Goal: Task Accomplishment & Management: Manage account settings

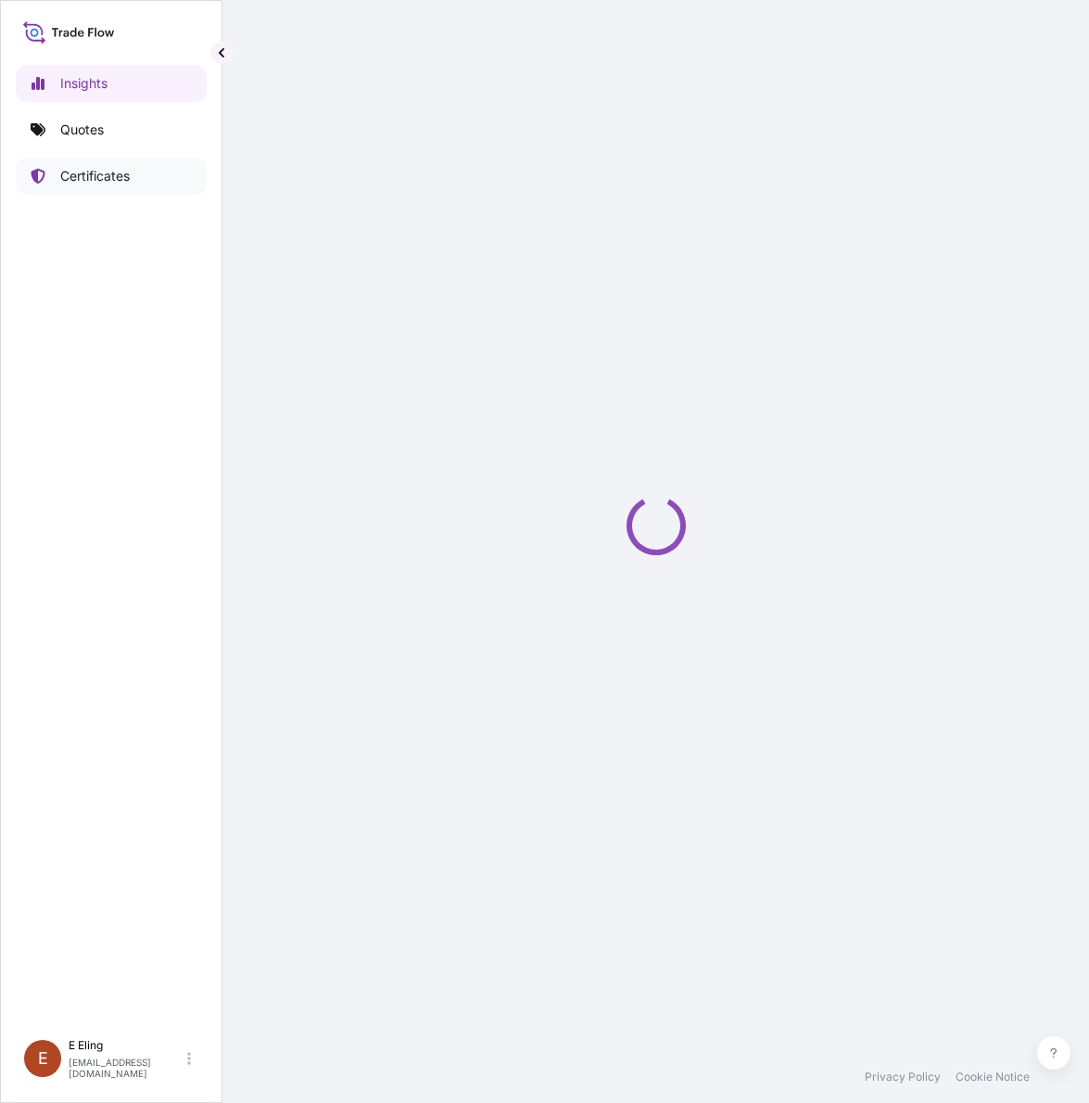
select select "2025"
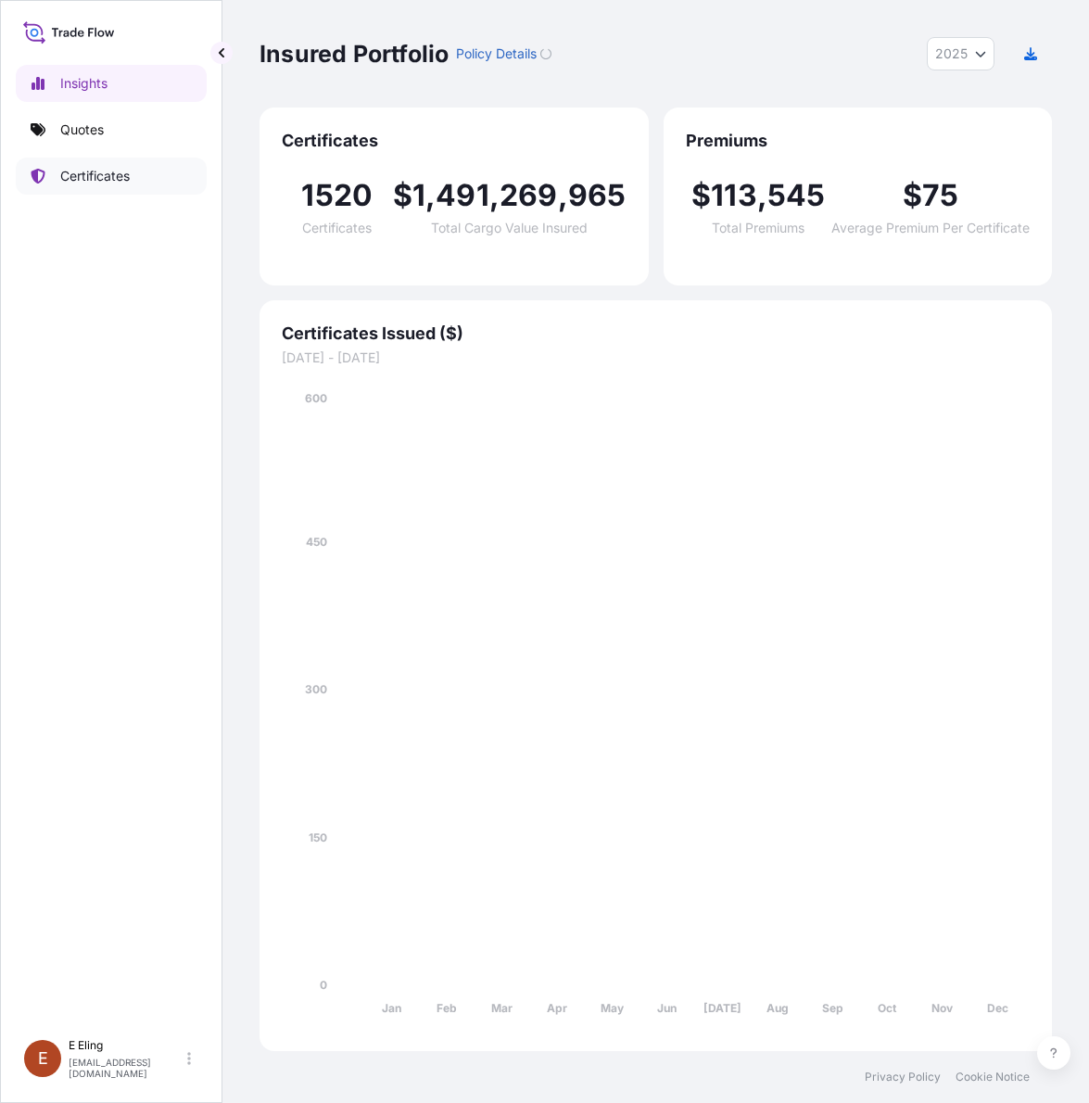
click at [82, 181] on p "Certificates" at bounding box center [94, 176] width 69 height 19
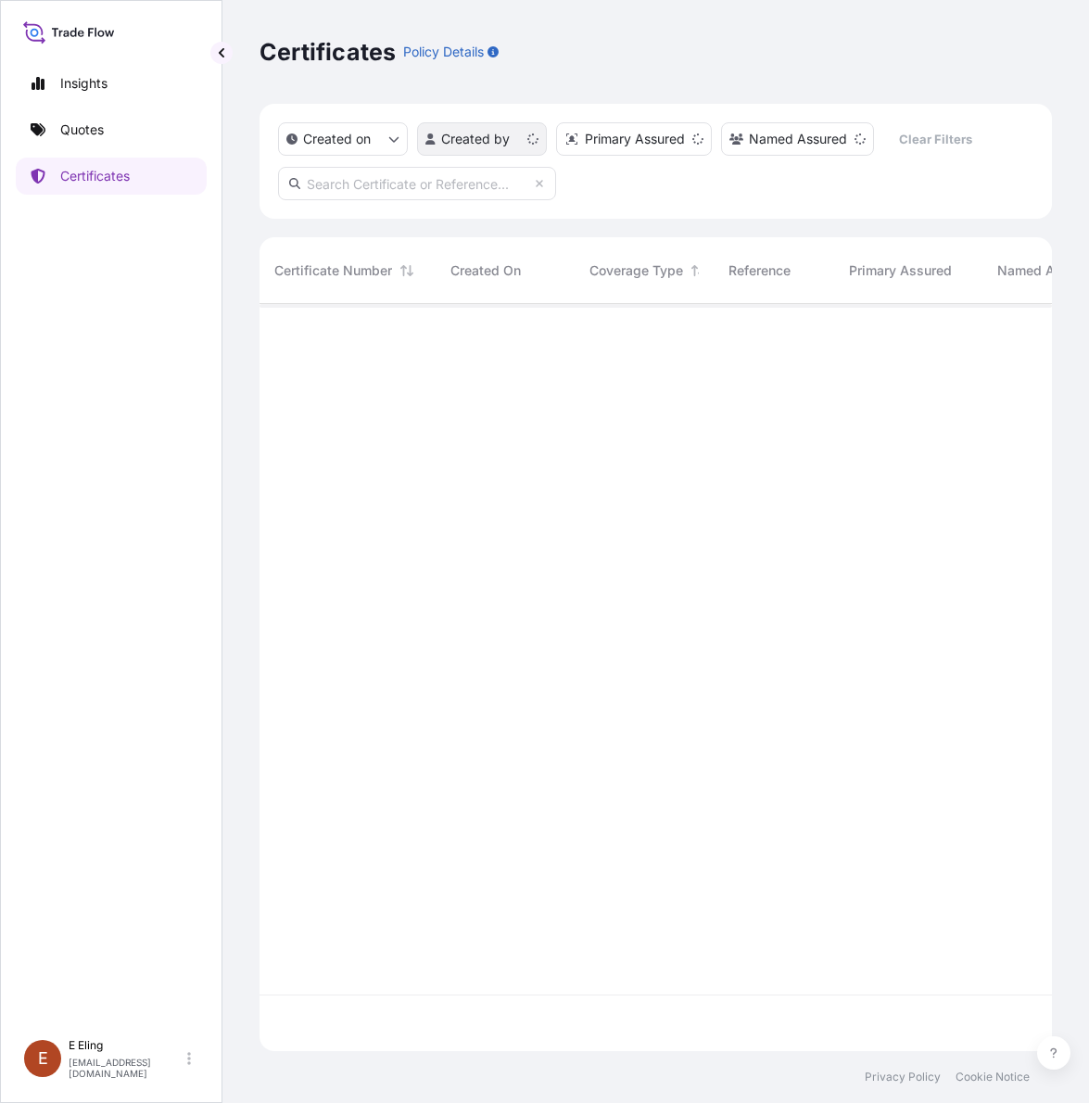
scroll to position [739, 775]
click at [434, 167] on input "text" at bounding box center [417, 183] width 278 height 33
paste input "[PHONE_NUMBER]"
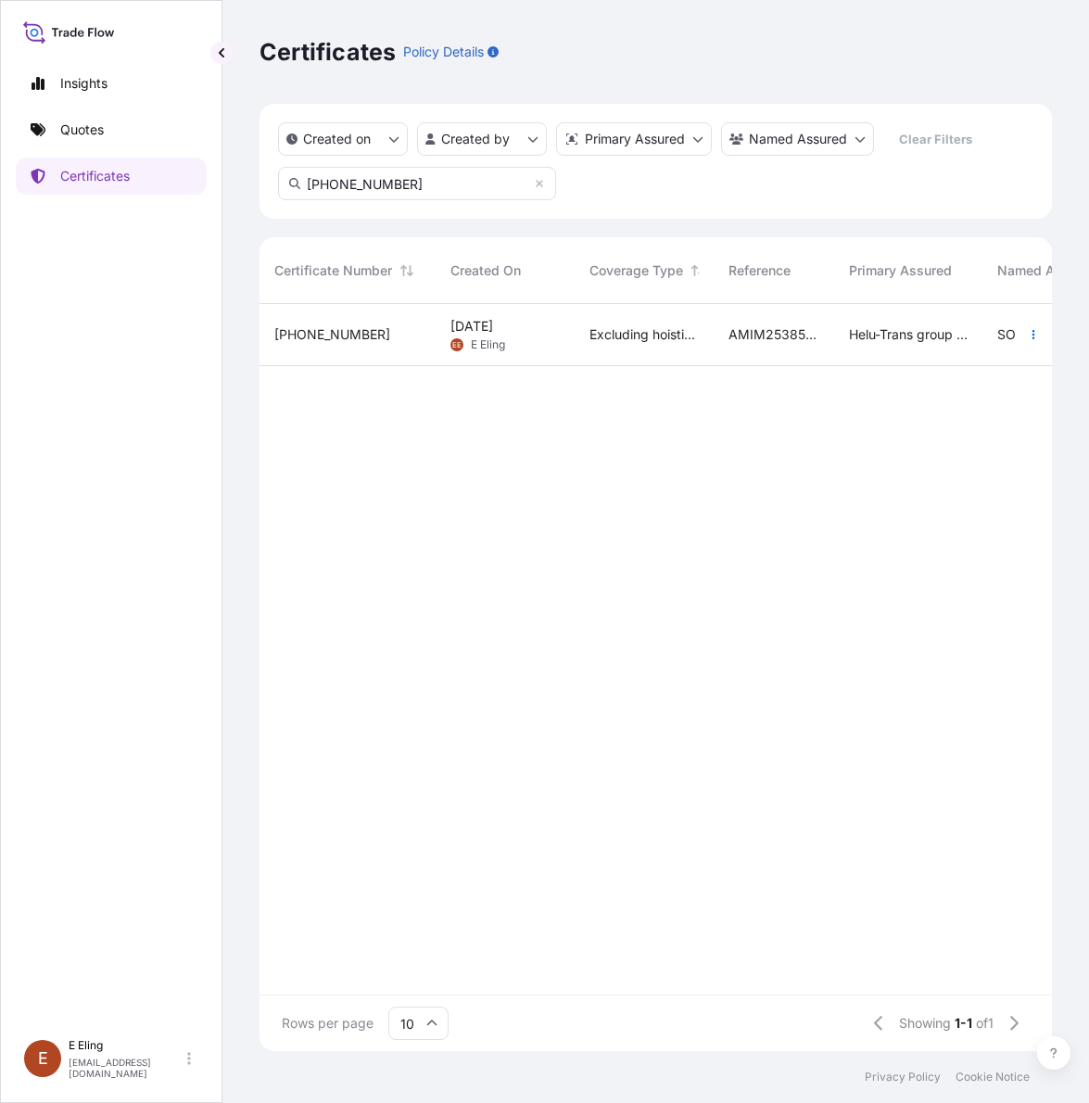
type input "[PHONE_NUMBER]"
click at [613, 329] on span "Excluding hoisting" at bounding box center [643, 334] width 109 height 19
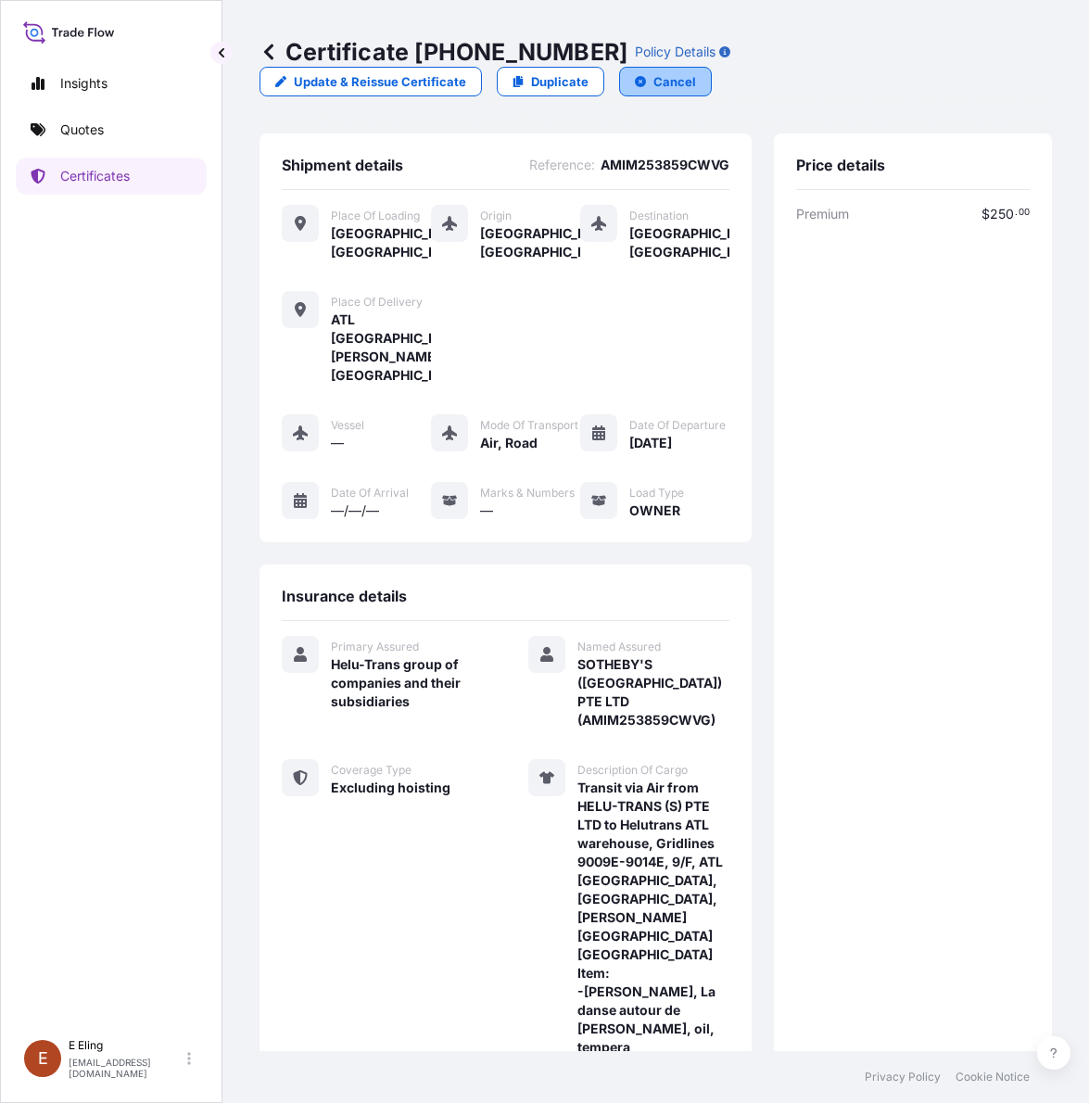
click at [663, 72] on p "Cancel" at bounding box center [674, 81] width 43 height 19
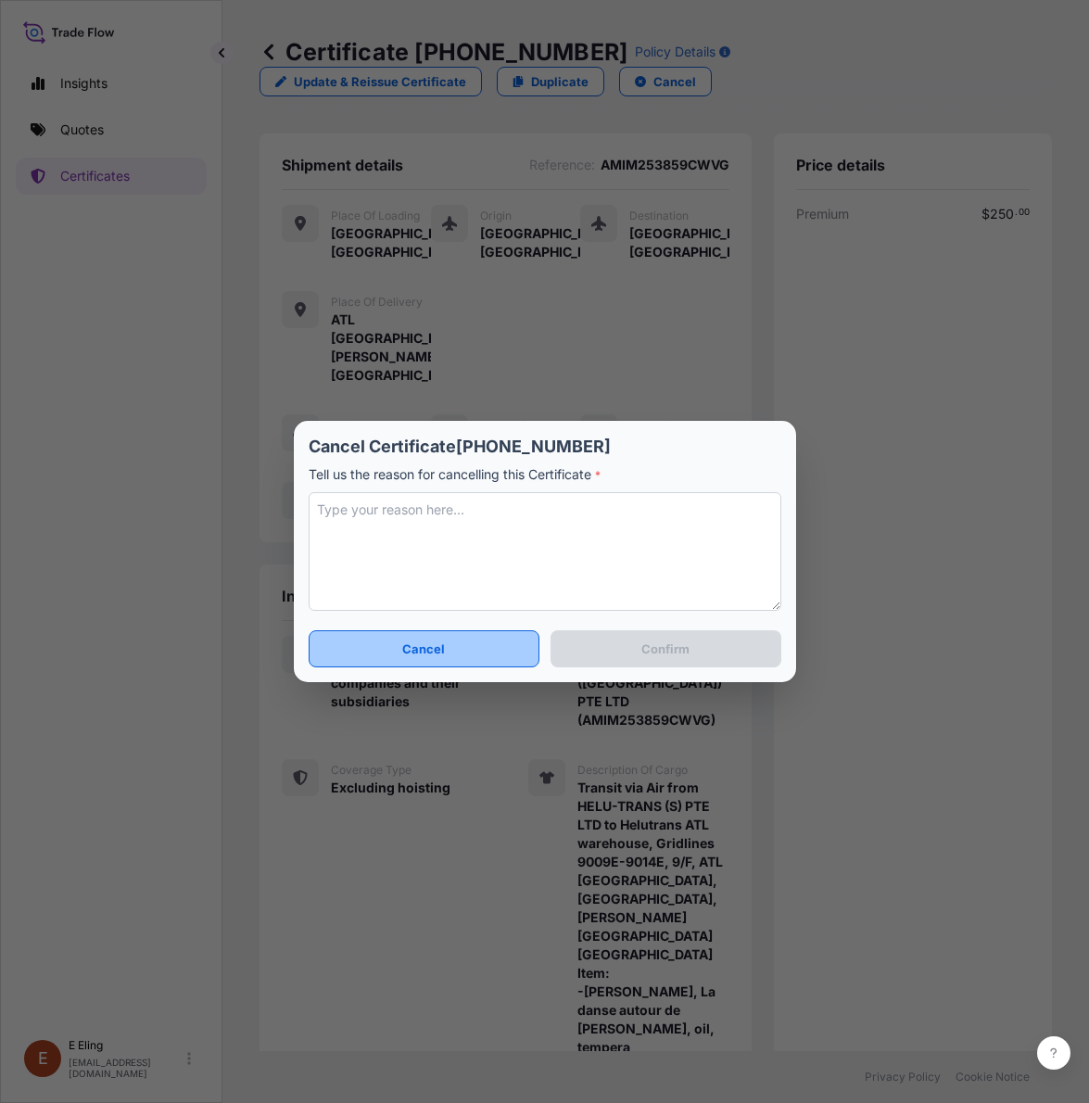
click at [498, 638] on button "Cancel" at bounding box center [425, 648] width 232 height 37
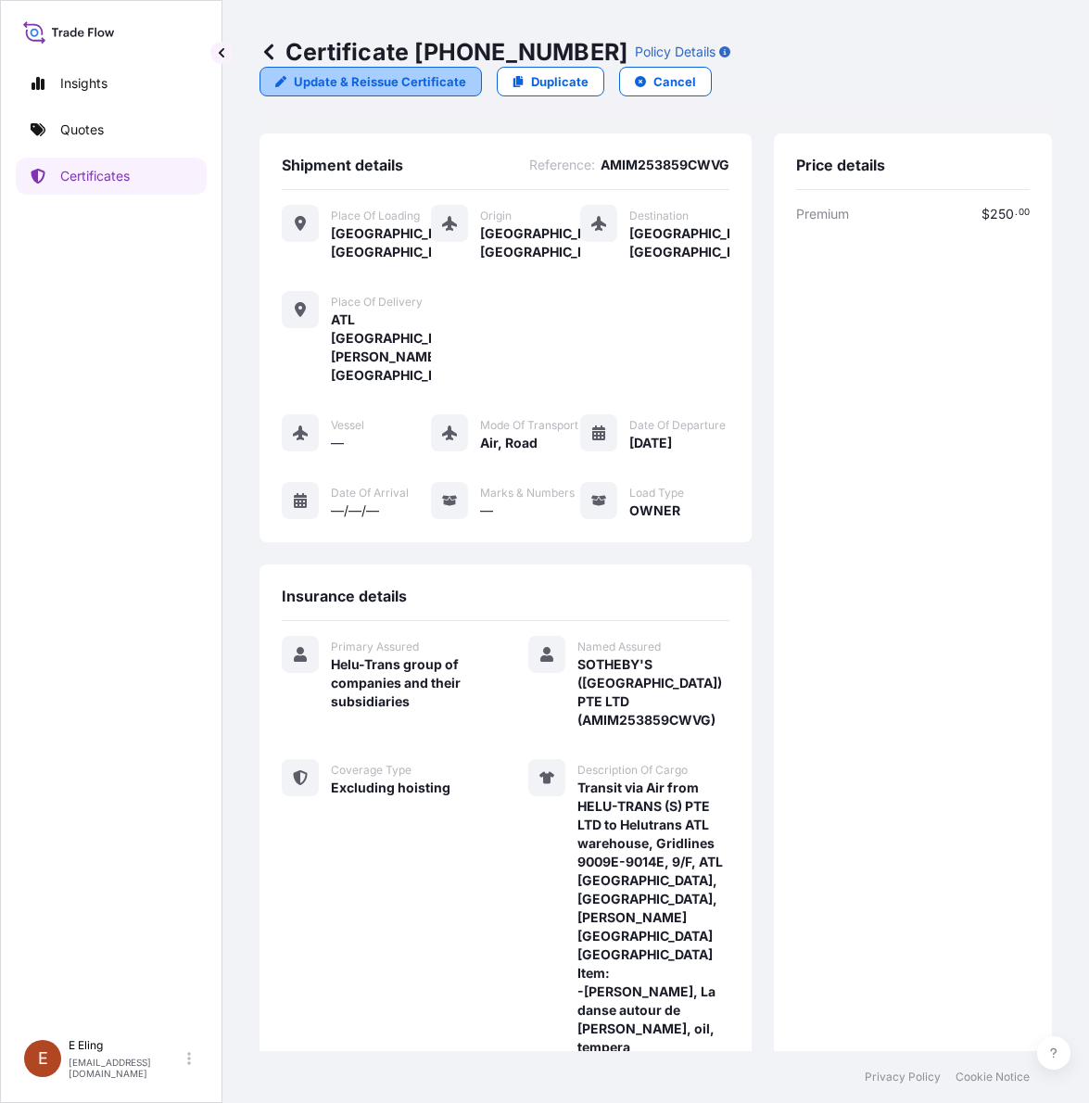
click at [437, 76] on p "Update & Reissue Certificate" at bounding box center [380, 81] width 172 height 19
select select "Road / [GEOGRAPHIC_DATA]"
select select "AIR"
select select "Road / [GEOGRAPHIC_DATA]"
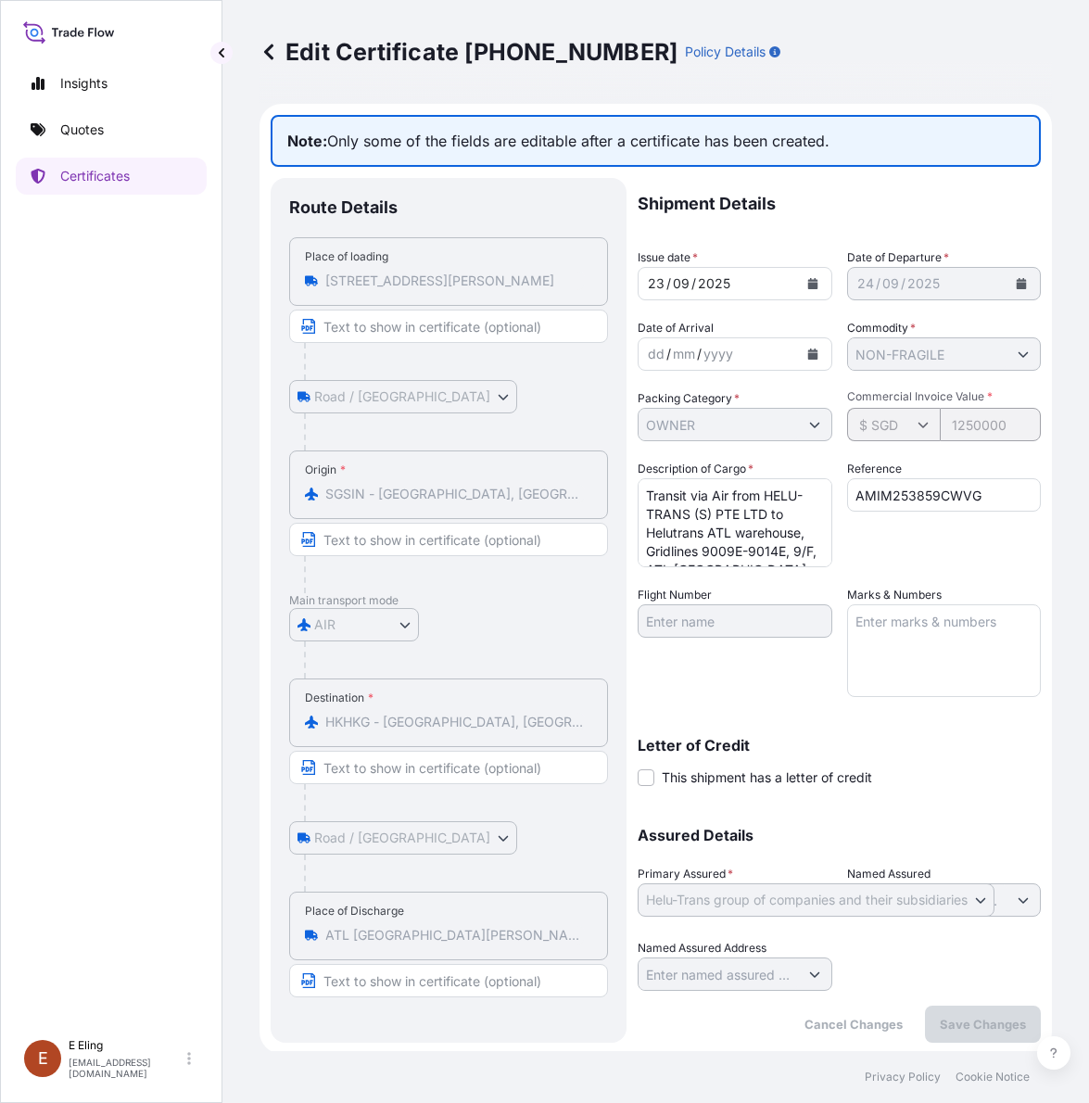
click at [261, 58] on icon at bounding box center [268, 52] width 19 height 19
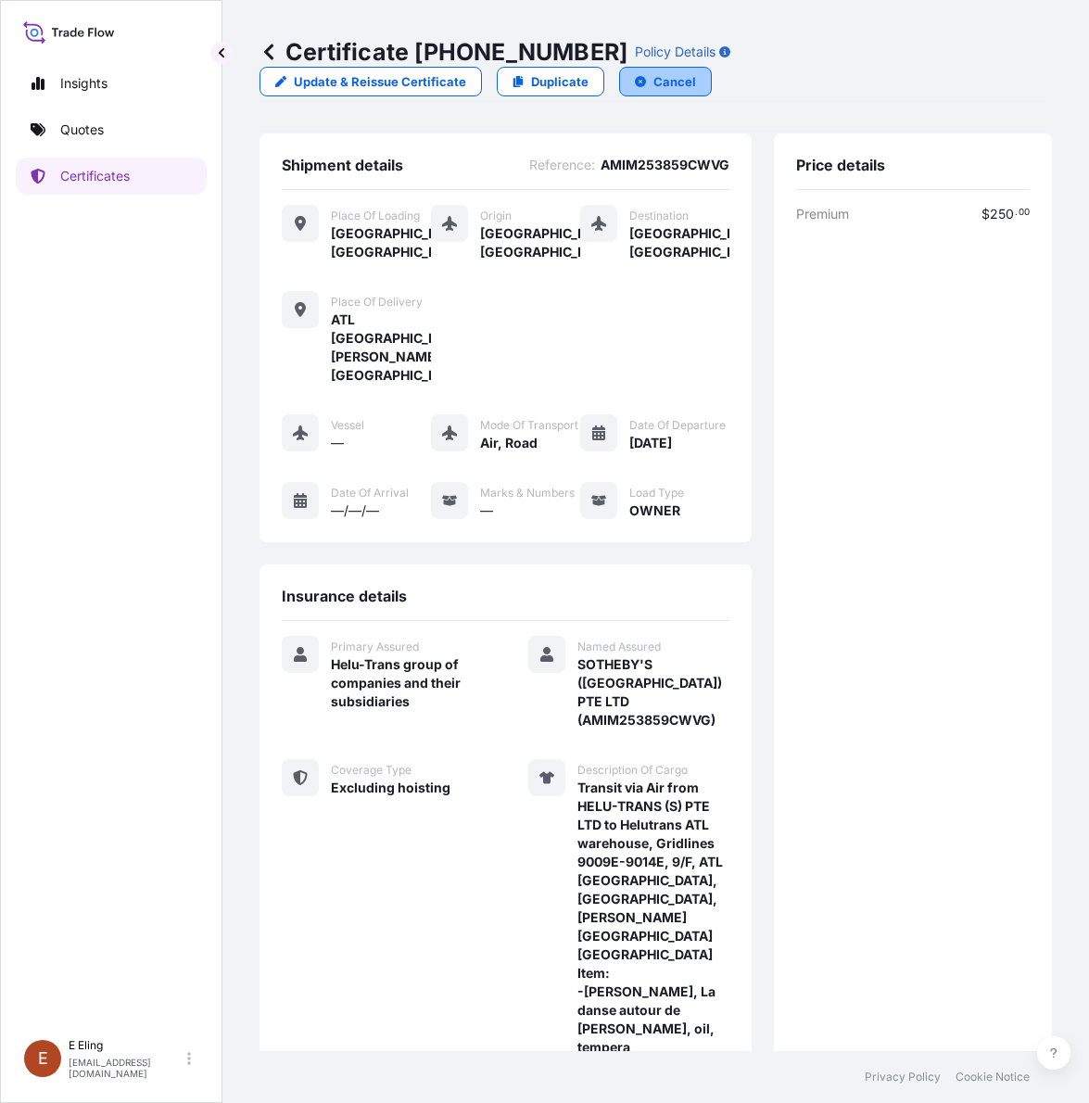
click at [650, 91] on button "Cancel" at bounding box center [665, 82] width 93 height 30
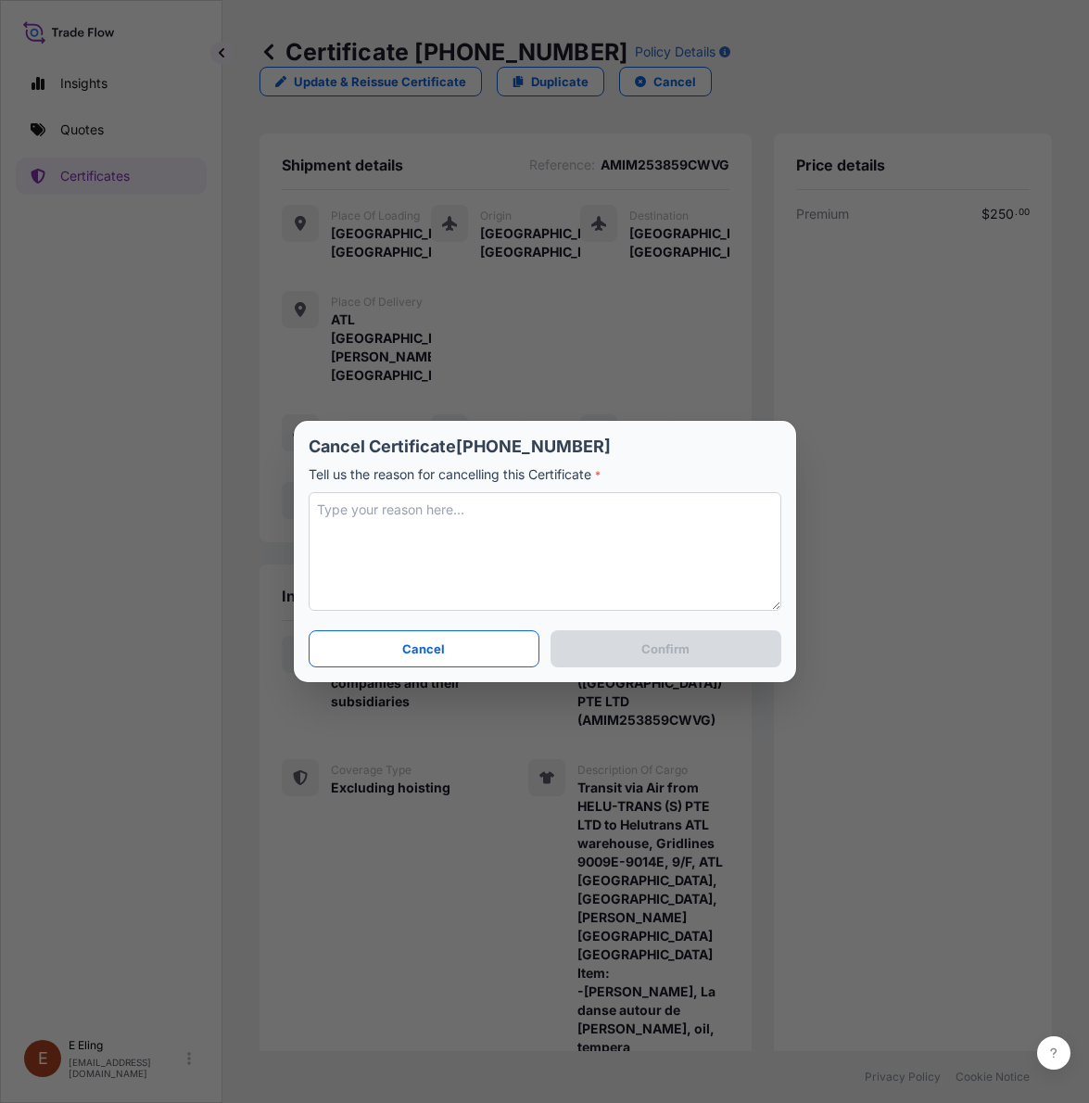
click at [556, 524] on textarea at bounding box center [545, 551] width 473 height 119
click at [377, 522] on textarea "Changedd of destination point" at bounding box center [545, 551] width 473 height 119
click at [325, 514] on textarea "Changed of destination point" at bounding box center [545, 551] width 473 height 119
type textarea "Change of destination point"
click at [600, 644] on button "Confirm" at bounding box center [665, 648] width 230 height 37
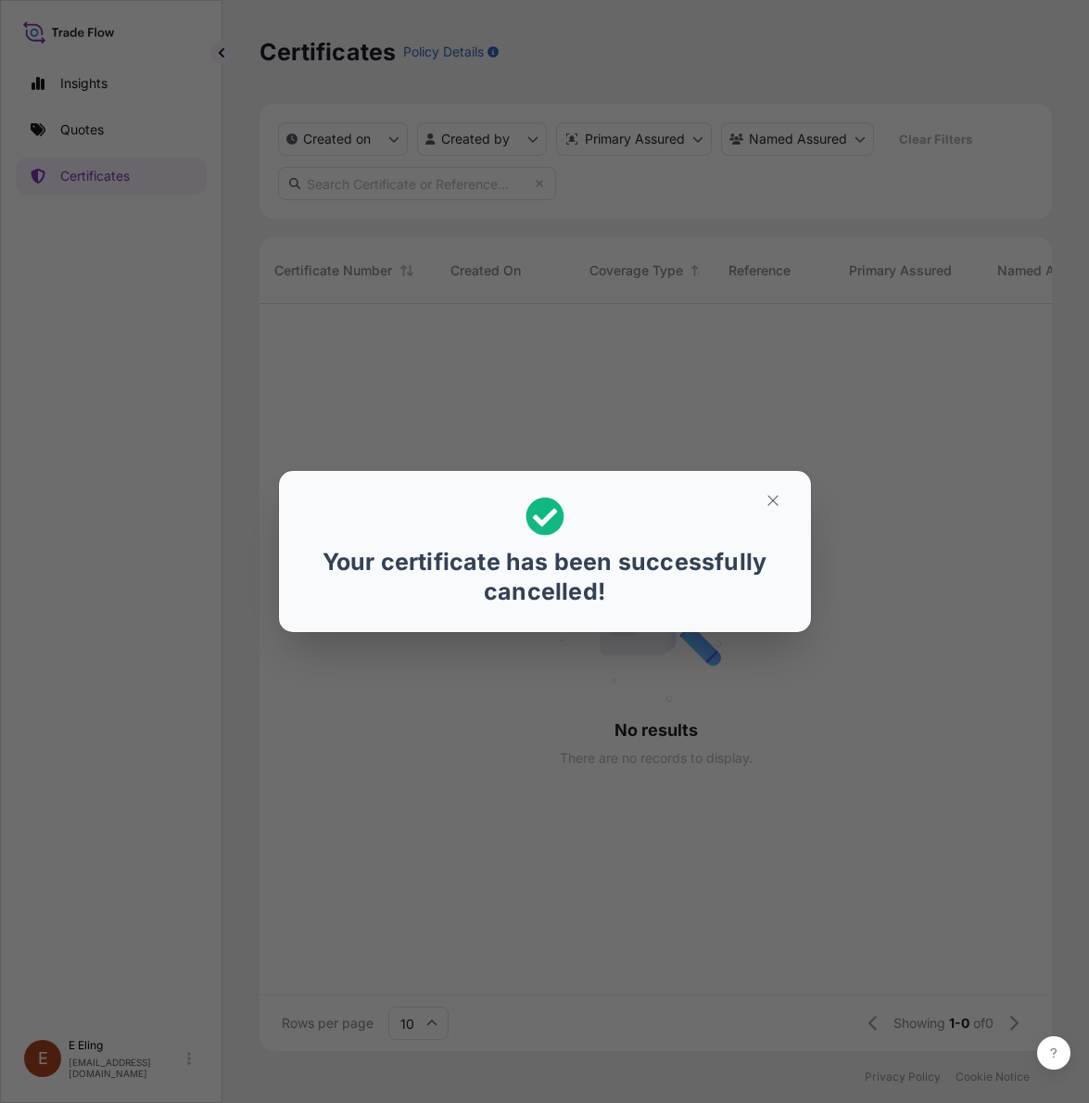
scroll to position [19, 19]
click at [766, 505] on icon "button" at bounding box center [772, 500] width 17 height 17
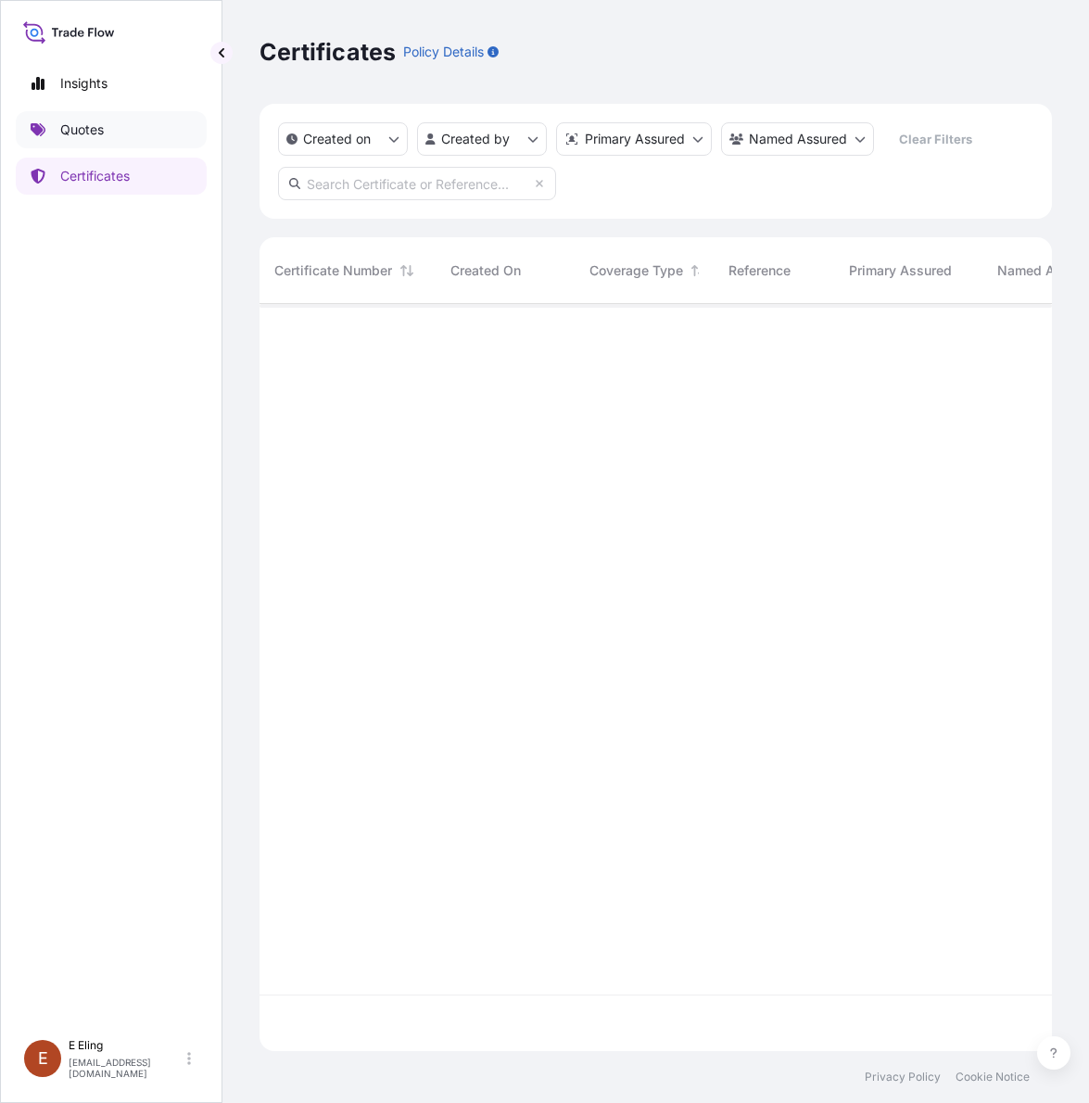
click at [107, 128] on link "Quotes" at bounding box center [111, 129] width 191 height 37
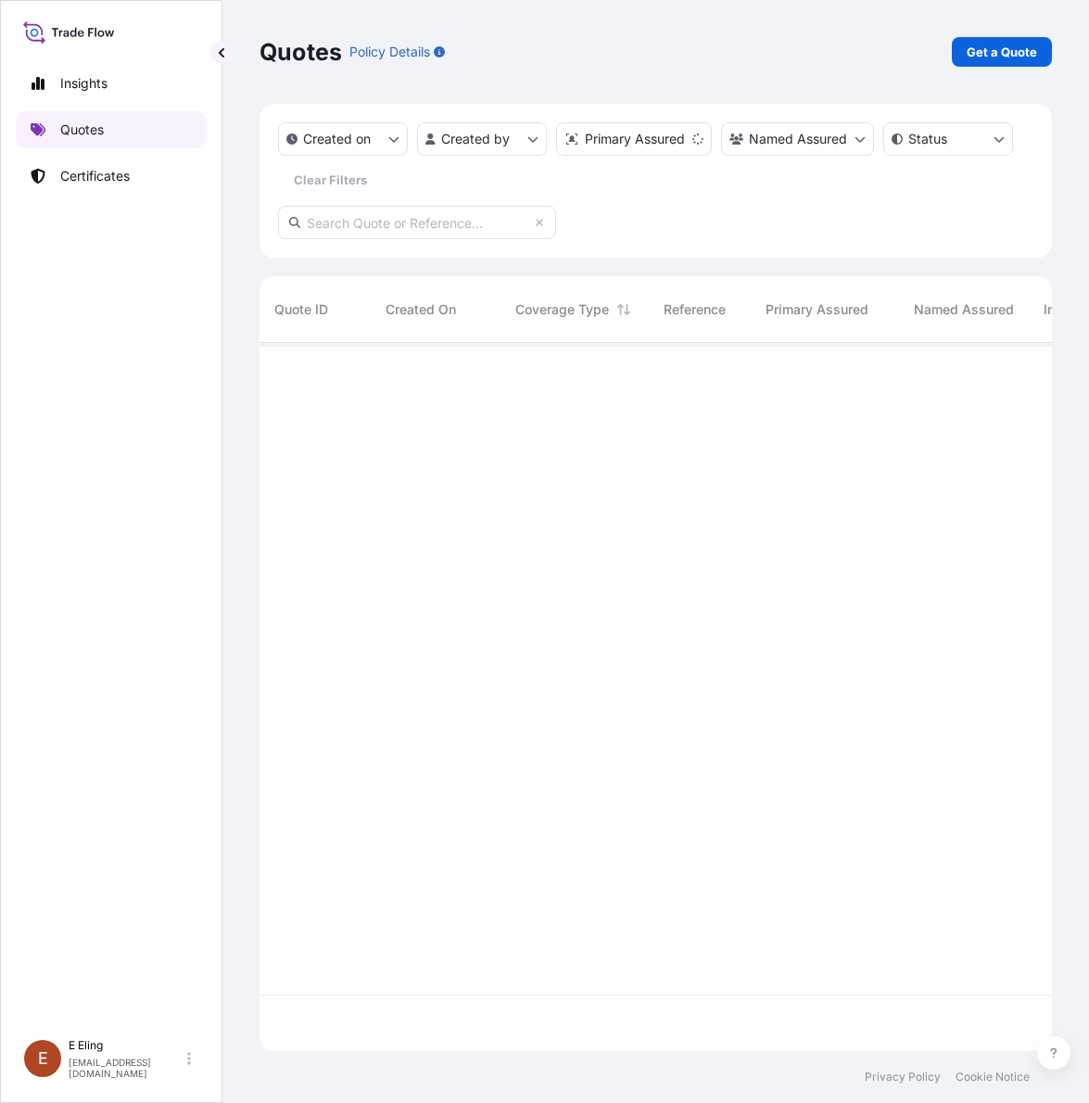
scroll to position [701, 775]
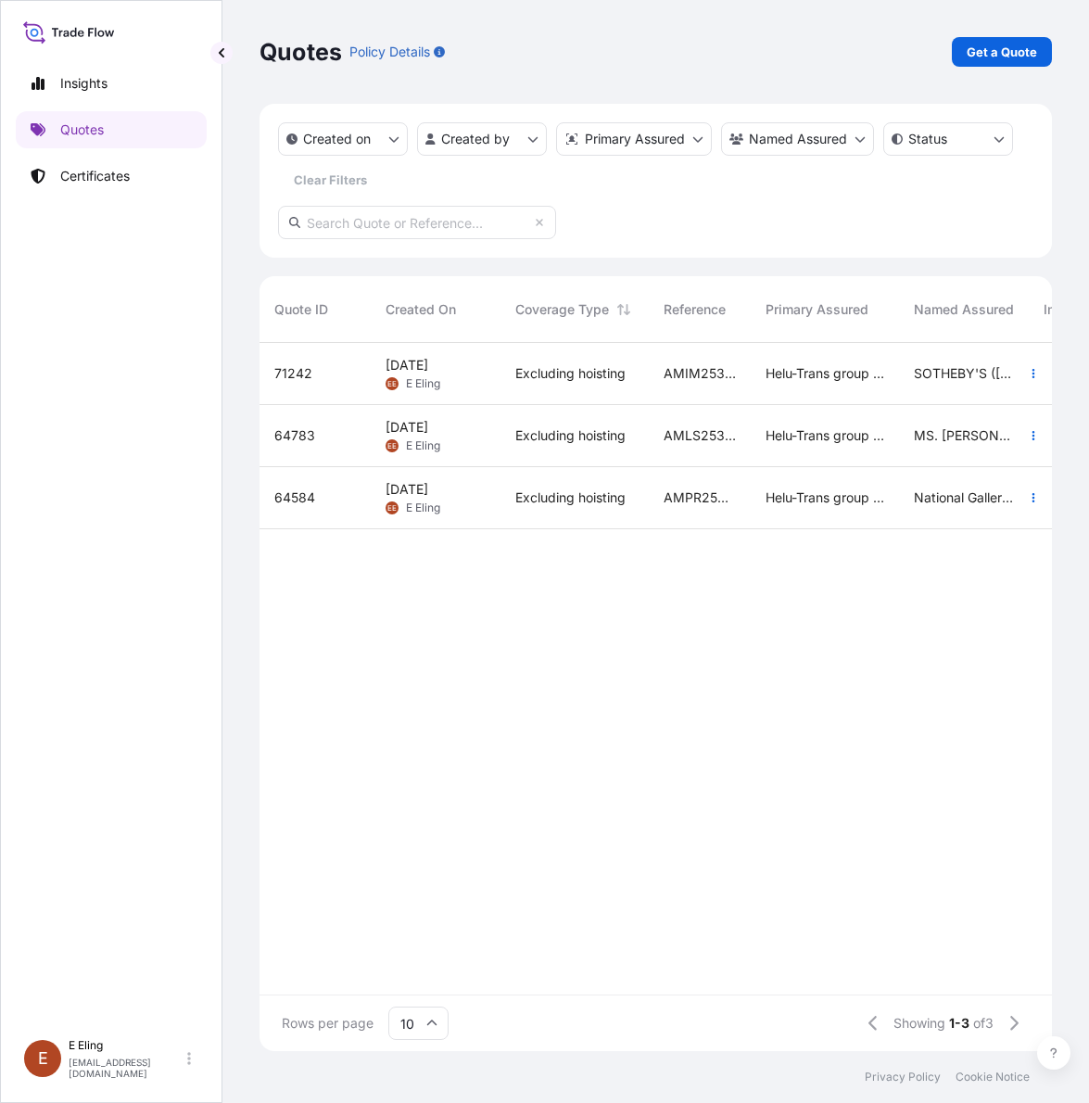
click at [557, 378] on span "Excluding hoisting" at bounding box center [570, 373] width 110 height 19
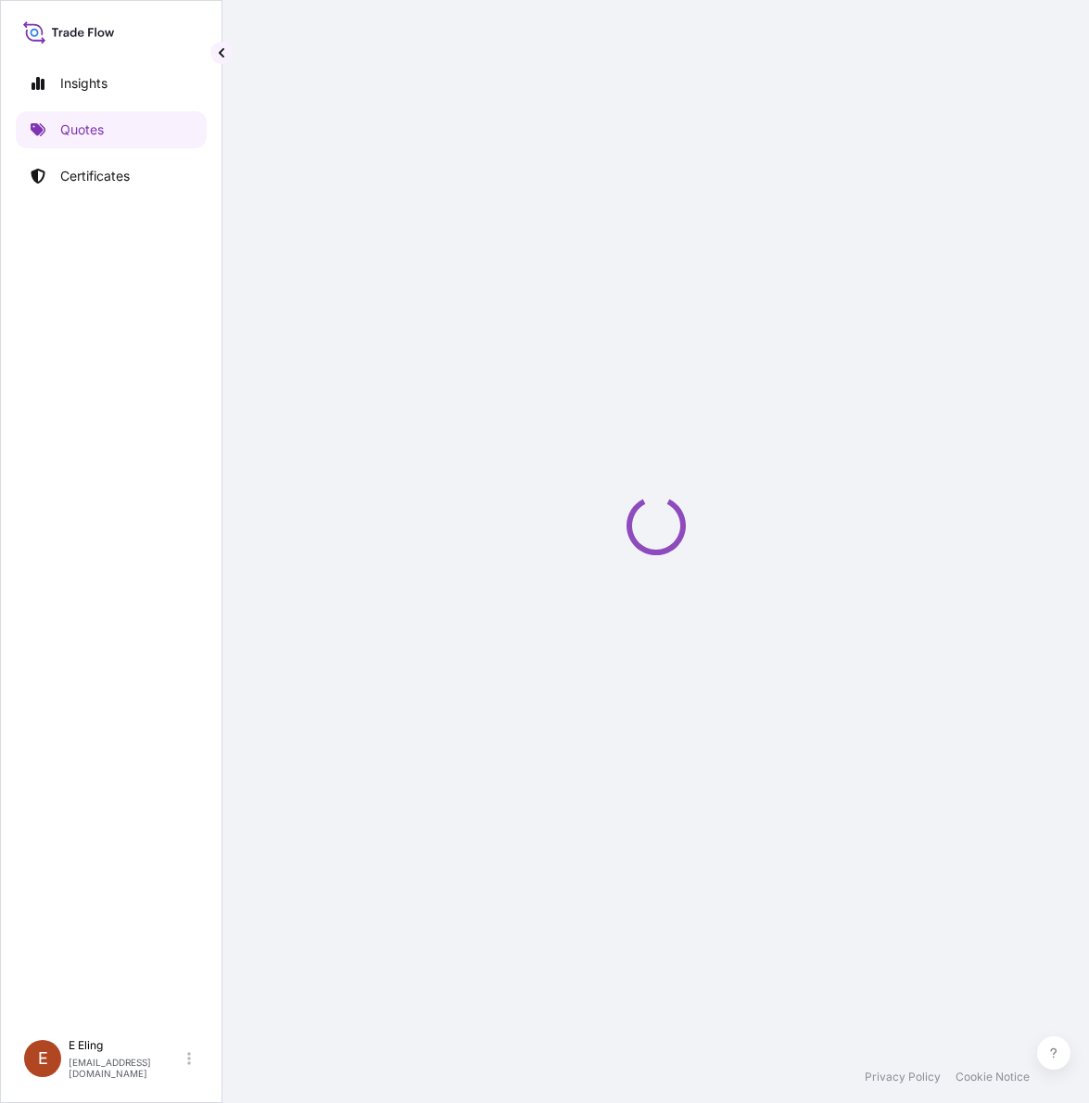
select select "Road / [GEOGRAPHIC_DATA]"
select select "AIR"
select select "Road / [GEOGRAPHIC_DATA]"
select select "Transit"
select select "[GEOGRAPHIC_DATA]"
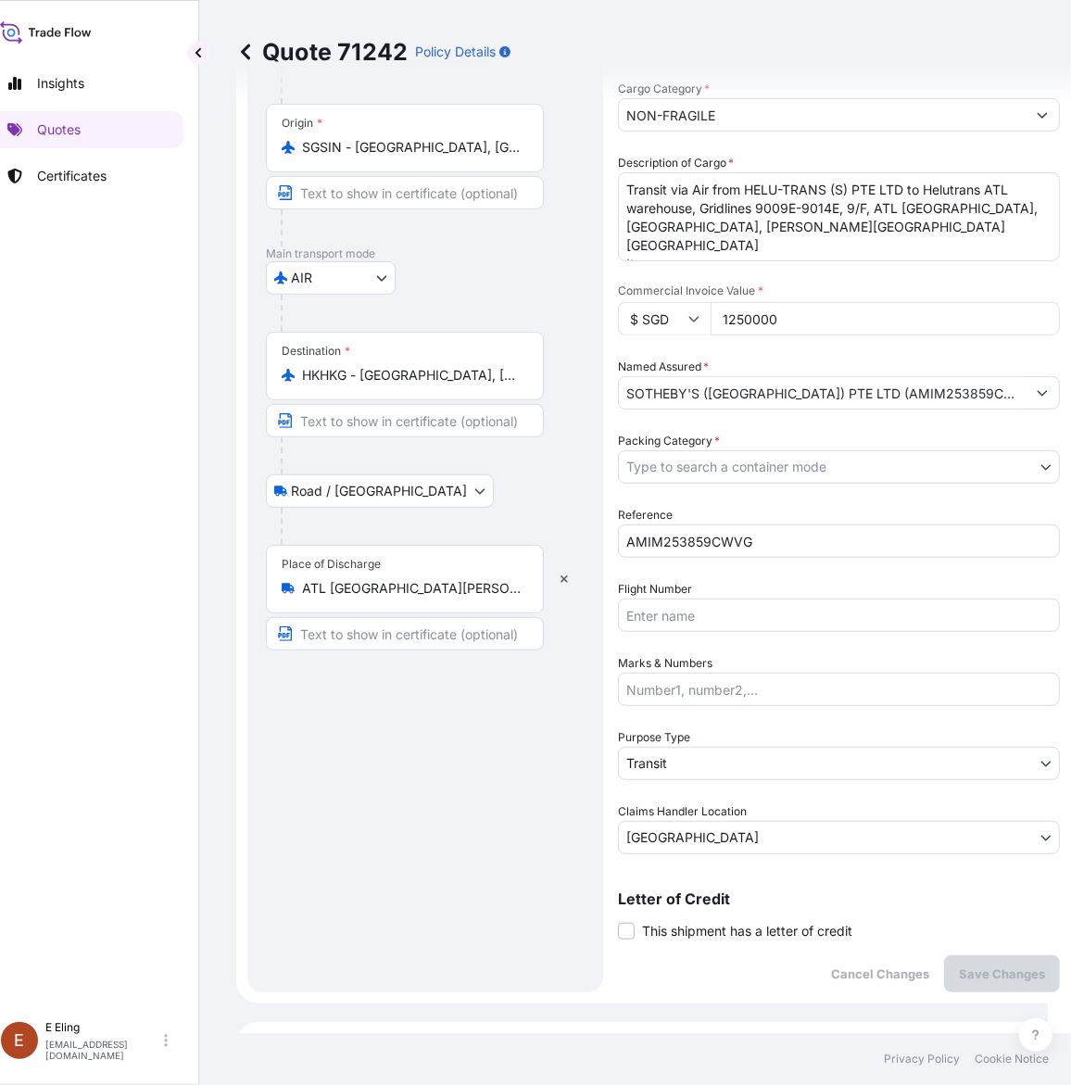
scroll to position [52, 0]
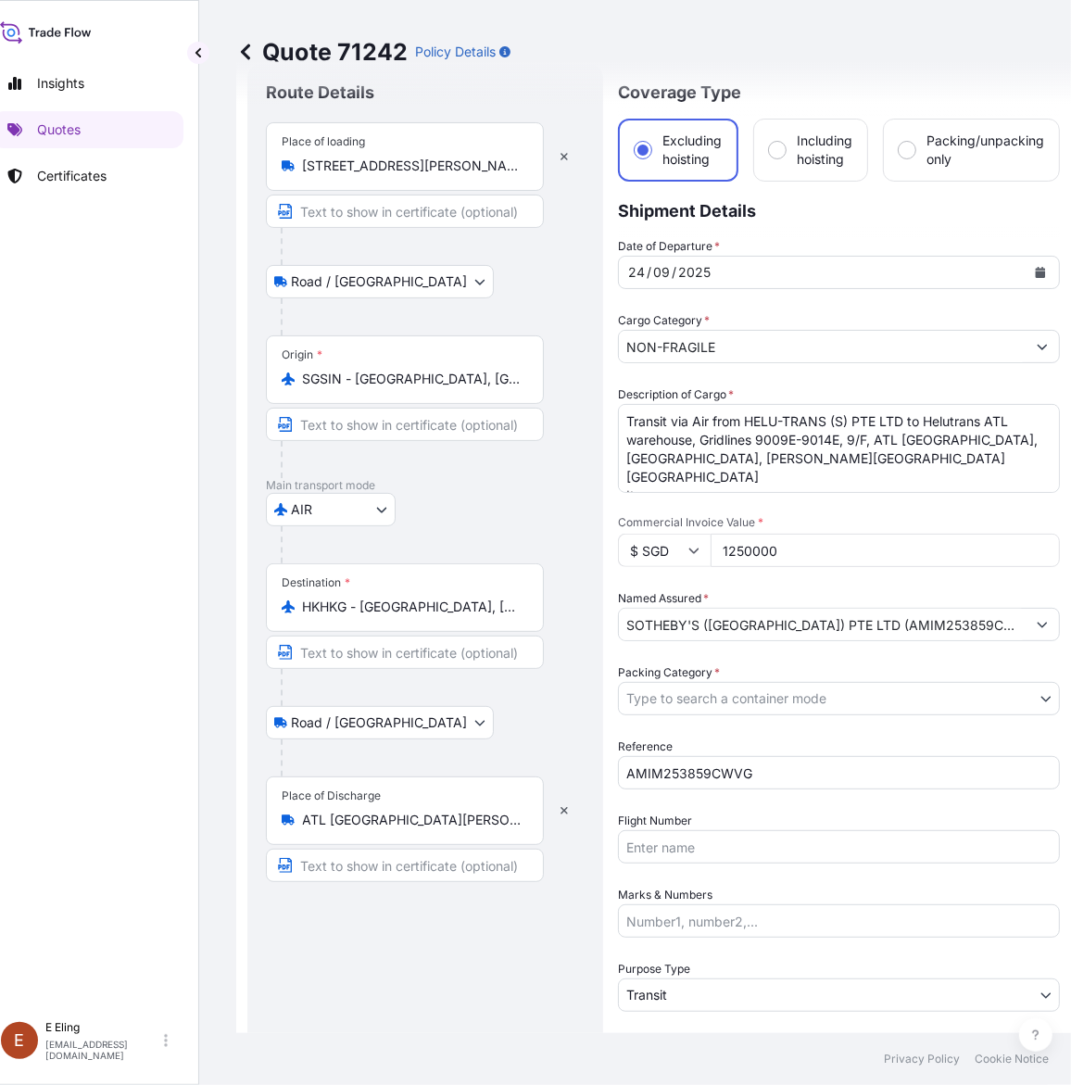
click at [469, 818] on input "ATL [GEOGRAPHIC_DATA][PERSON_NAME], [GEOGRAPHIC_DATA]" at bounding box center [411, 820] width 219 height 19
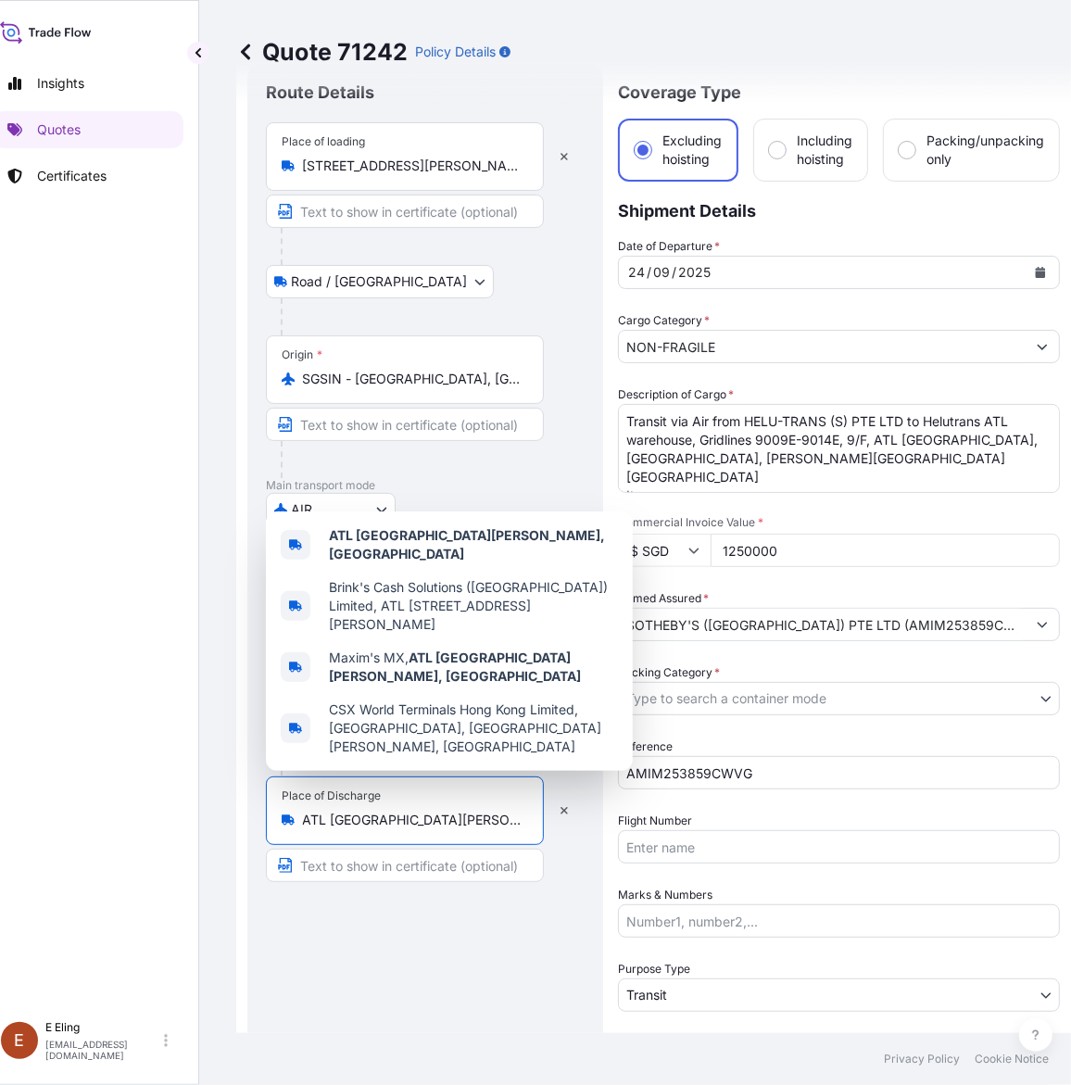
click at [469, 818] on input "ATL [GEOGRAPHIC_DATA][PERSON_NAME], [GEOGRAPHIC_DATA]" at bounding box center [411, 820] width 219 height 19
click at [477, 818] on input "ATL [GEOGRAPHIC_DATA][PERSON_NAME], [GEOGRAPHIC_DATA]" at bounding box center [411, 820] width 219 height 19
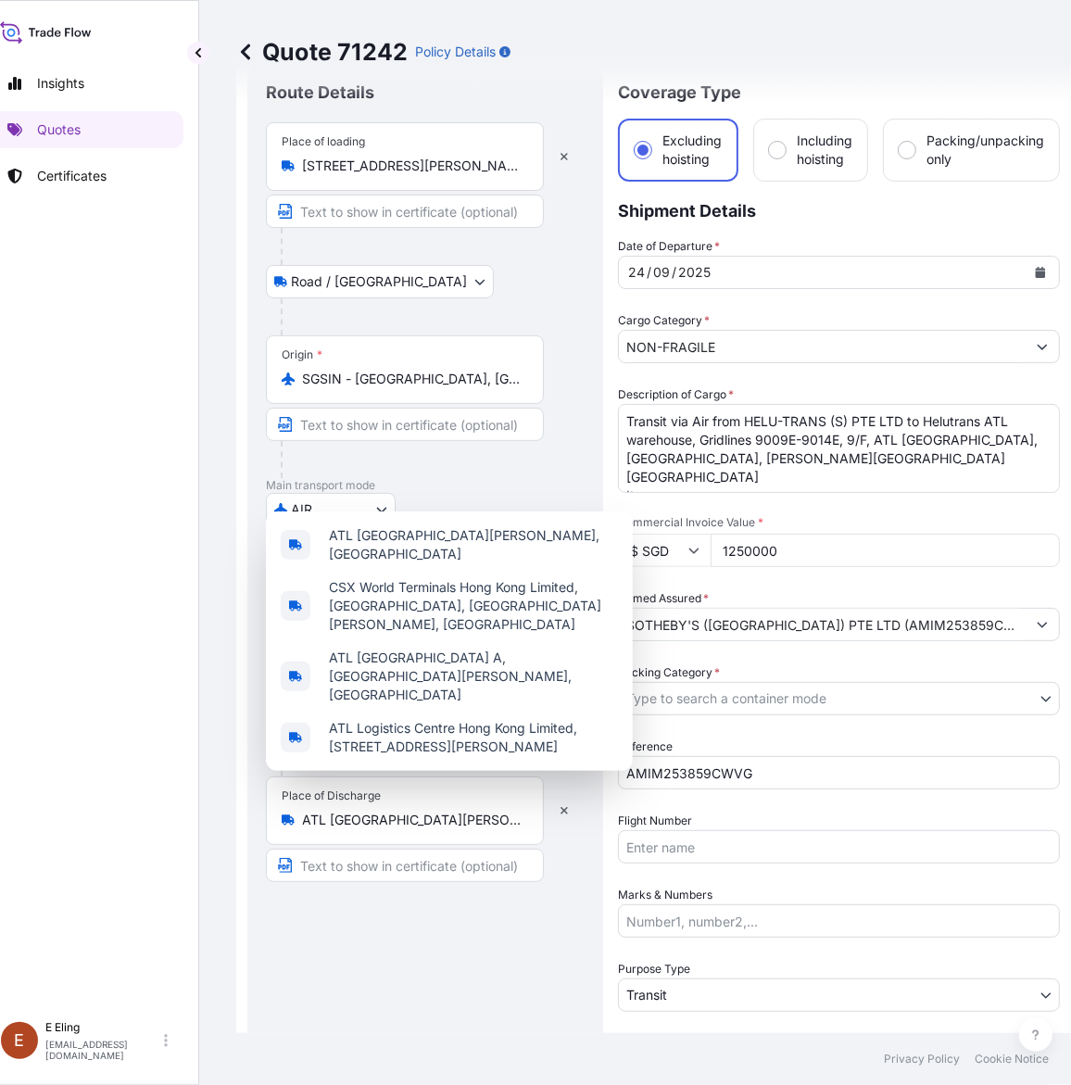
click at [424, 831] on div "Place of Discharge ATL [GEOGRAPHIC_DATA][PERSON_NAME], [GEOGRAPHIC_DATA]" at bounding box center [405, 811] width 278 height 69
click at [424, 829] on input "ATL [GEOGRAPHIC_DATA][PERSON_NAME], [GEOGRAPHIC_DATA]" at bounding box center [411, 820] width 219 height 19
click at [424, 831] on div "Place of Discharge ATL [GEOGRAPHIC_DATA][PERSON_NAME], [GEOGRAPHIC_DATA]" at bounding box center [405, 811] width 278 height 69
click at [424, 829] on input "ATL [GEOGRAPHIC_DATA][PERSON_NAME], [GEOGRAPHIC_DATA]" at bounding box center [411, 820] width 219 height 19
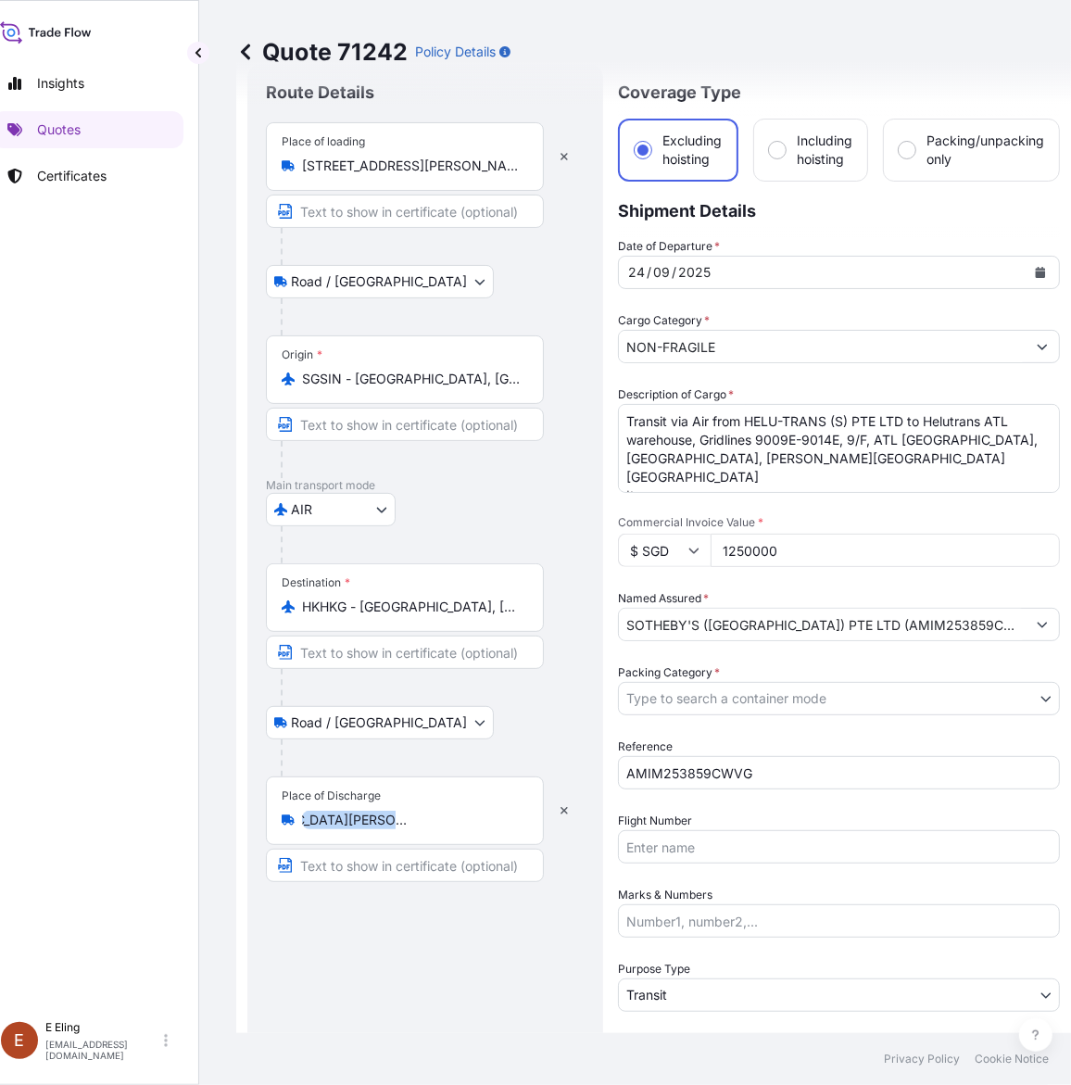
scroll to position [0, 0]
click at [457, 813] on input "ATL [GEOGRAPHIC_DATA][PERSON_NAME], [GEOGRAPHIC_DATA]" at bounding box center [411, 820] width 219 height 19
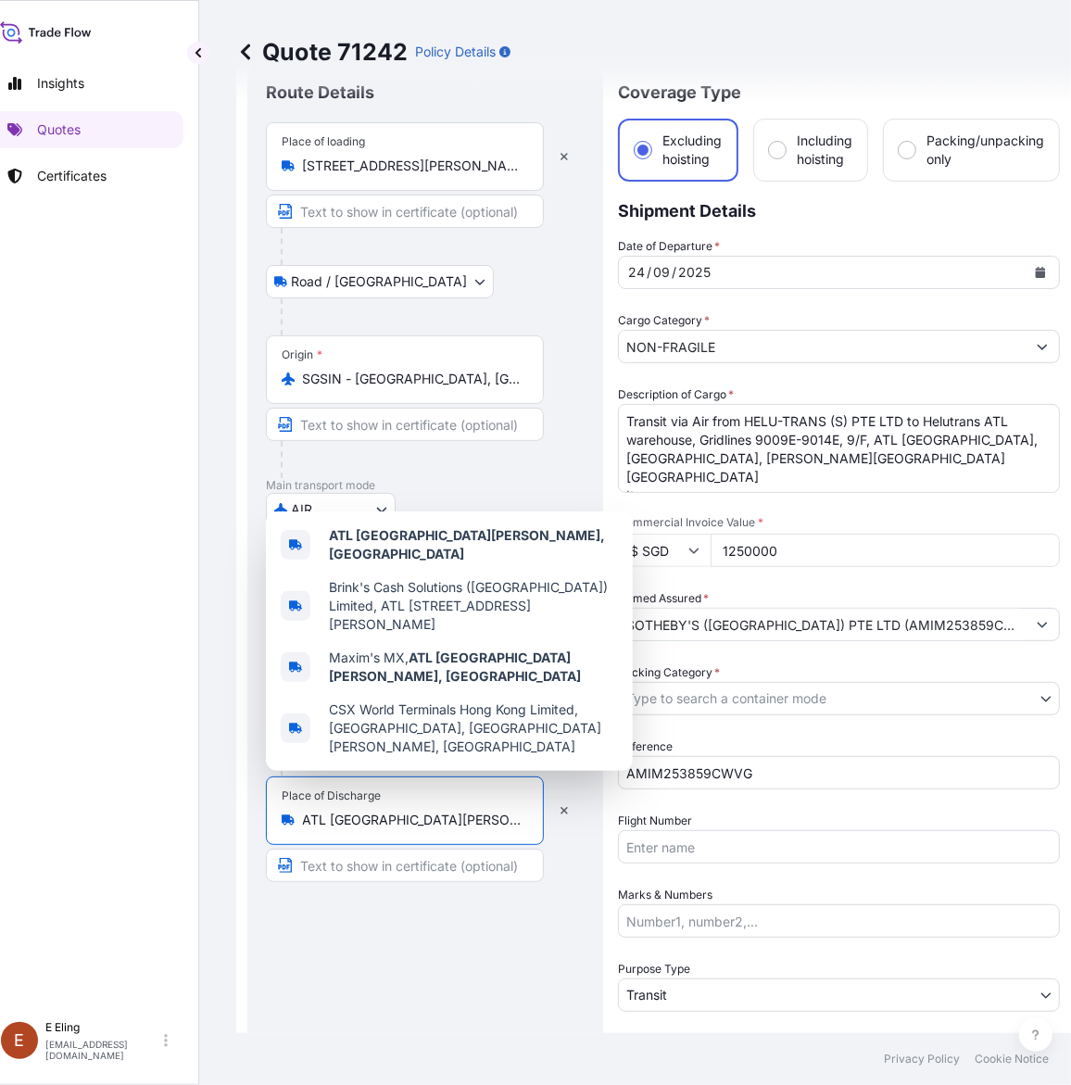
click at [466, 829] on input "ATL [GEOGRAPHIC_DATA][PERSON_NAME], [GEOGRAPHIC_DATA]" at bounding box center [411, 820] width 219 height 19
click at [470, 829] on input "ATL [GEOGRAPHIC_DATA][PERSON_NAME], [GEOGRAPHIC_DATA]" at bounding box center [411, 820] width 219 height 19
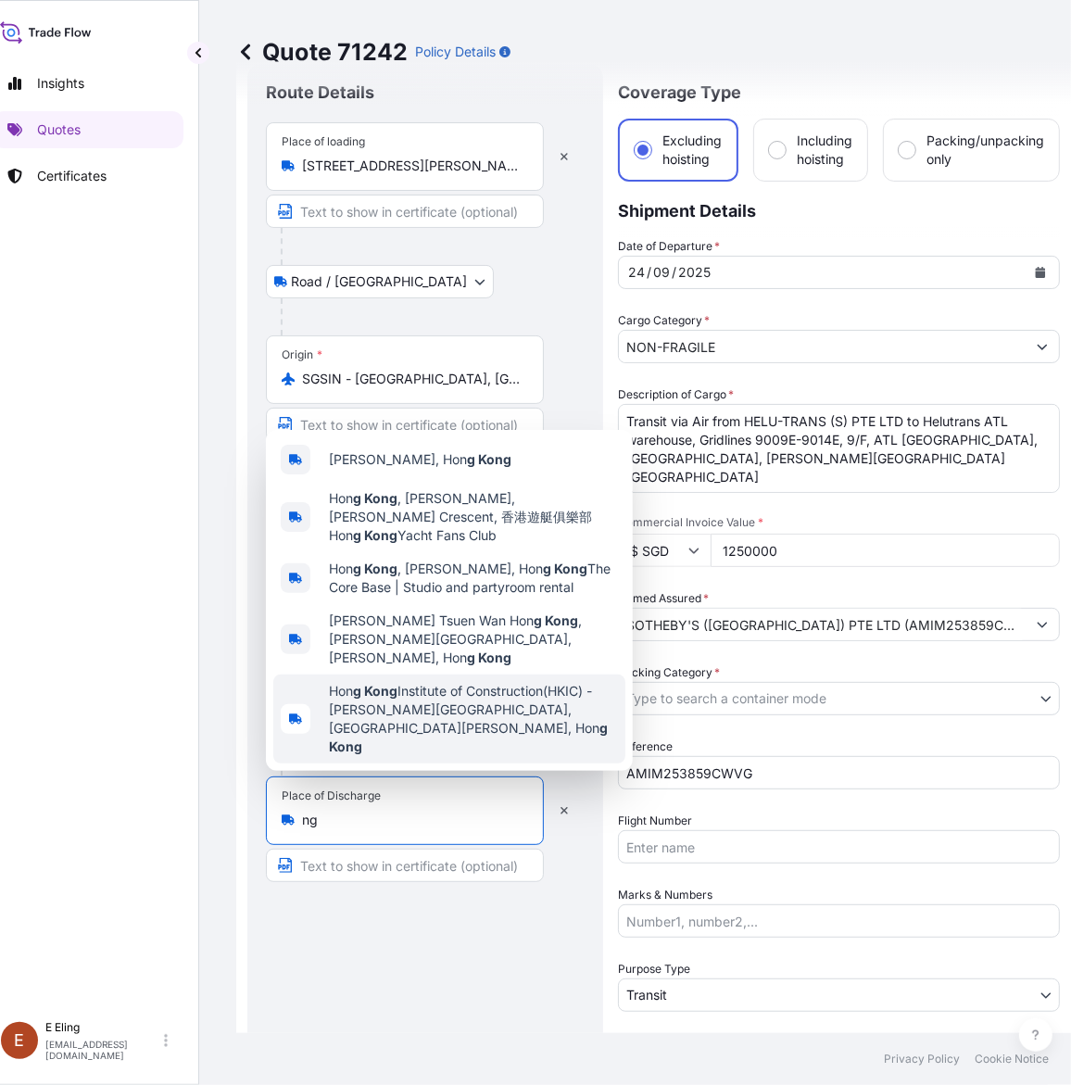
type input "g"
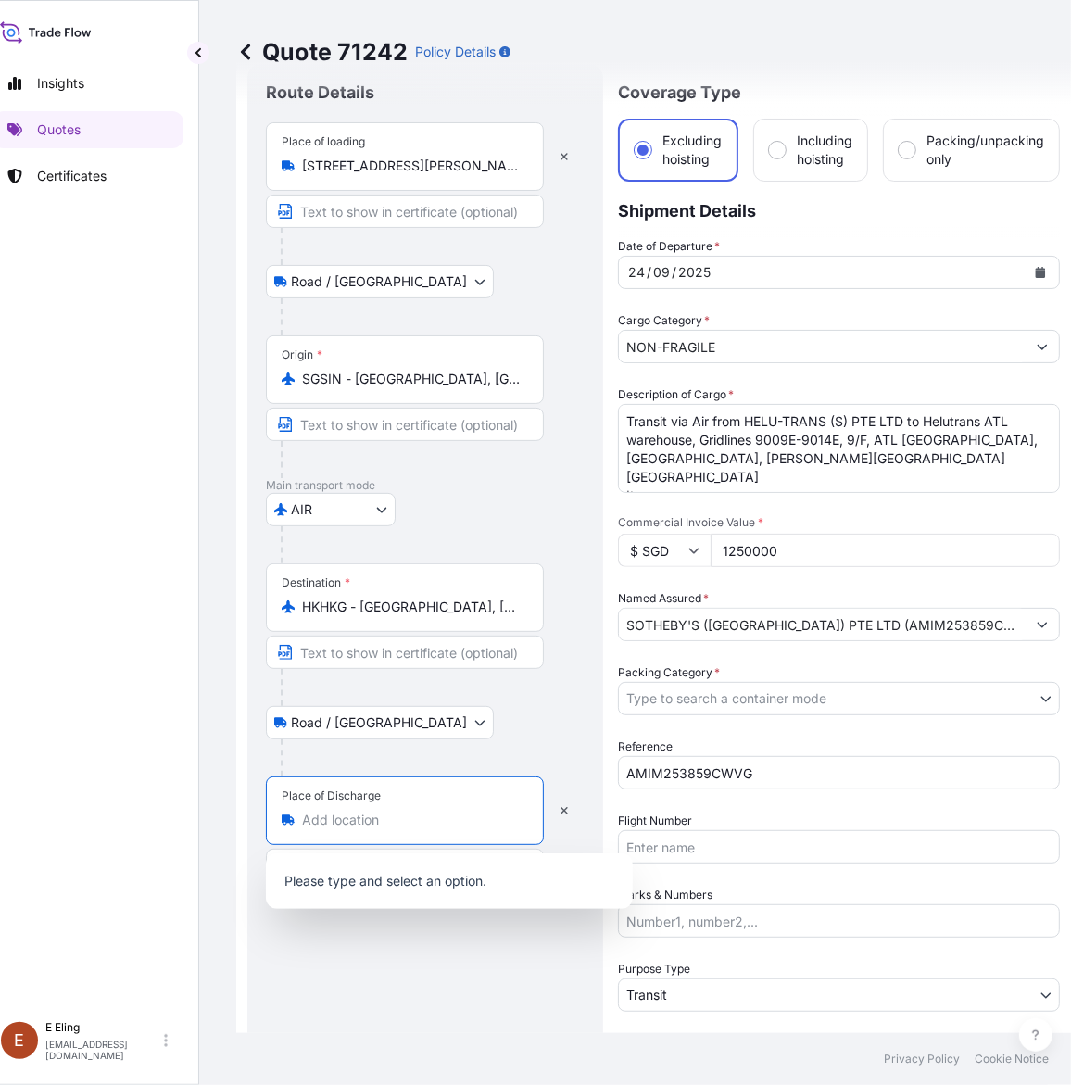
paste input "HELU-TRANS (HK) PTE LTD"
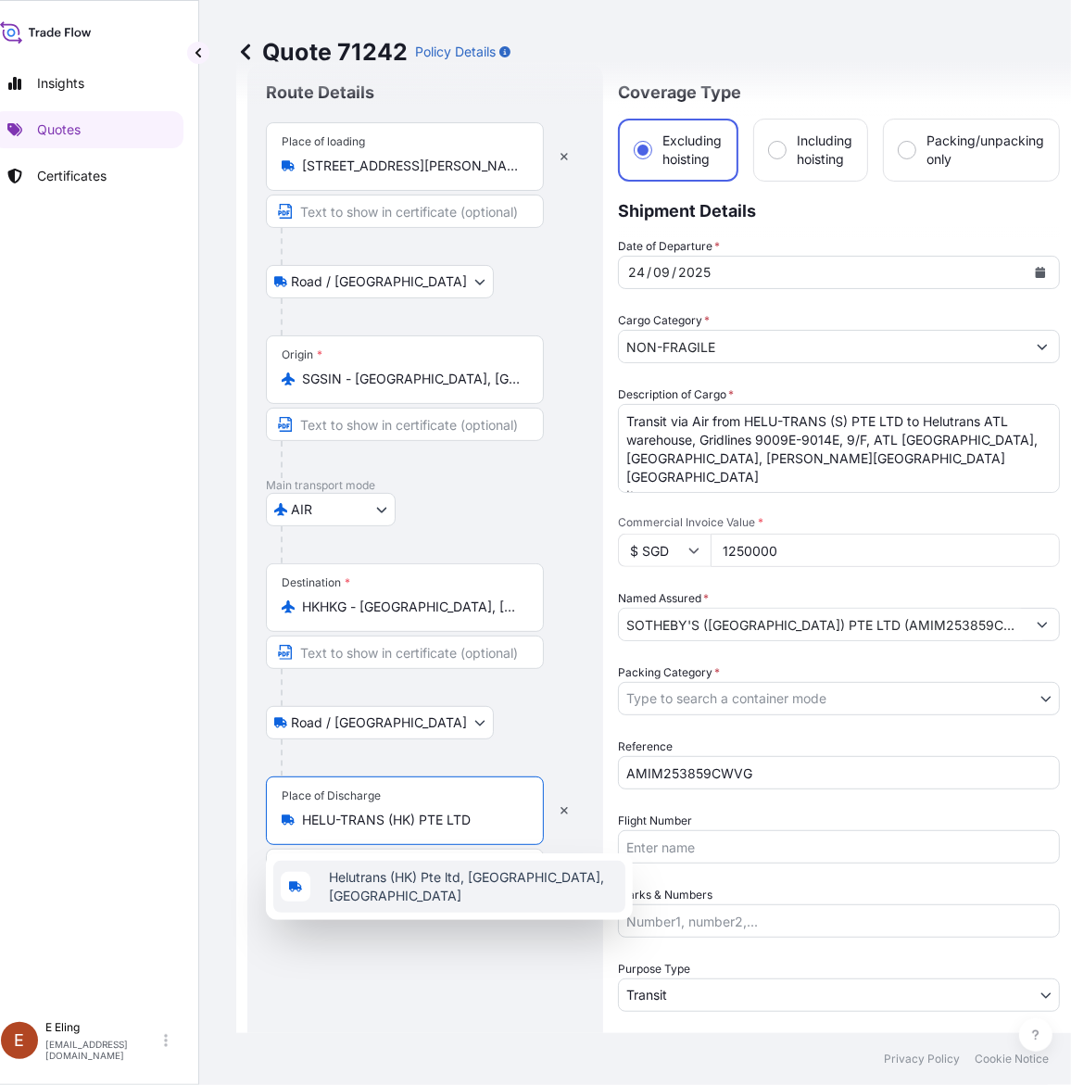
click at [437, 891] on span "Helutrans (HK) Pte ltd, [GEOGRAPHIC_DATA], [GEOGRAPHIC_DATA]" at bounding box center [473, 886] width 289 height 37
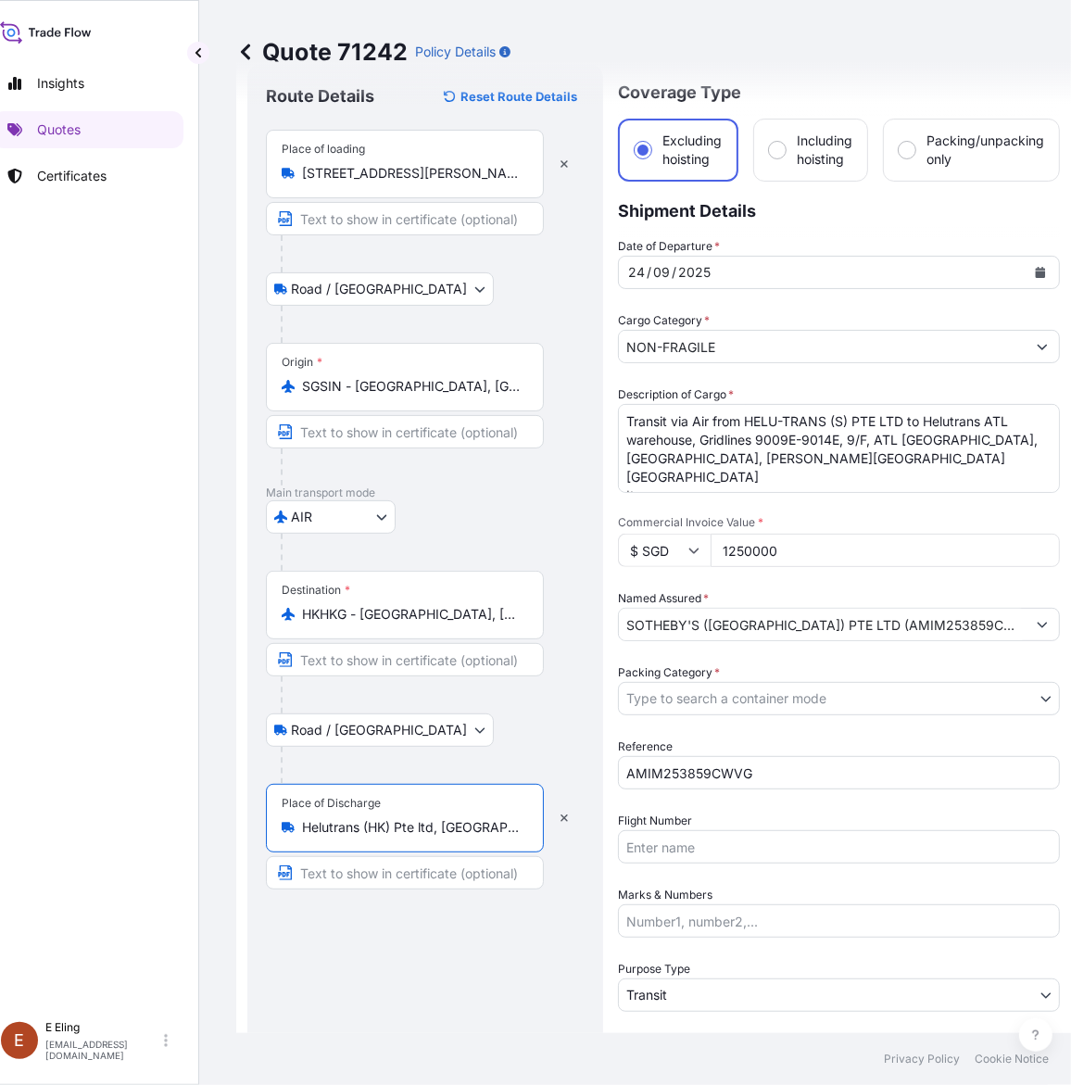
type input "Helutrans (HK) Pte ltd, [GEOGRAPHIC_DATA], [GEOGRAPHIC_DATA]"
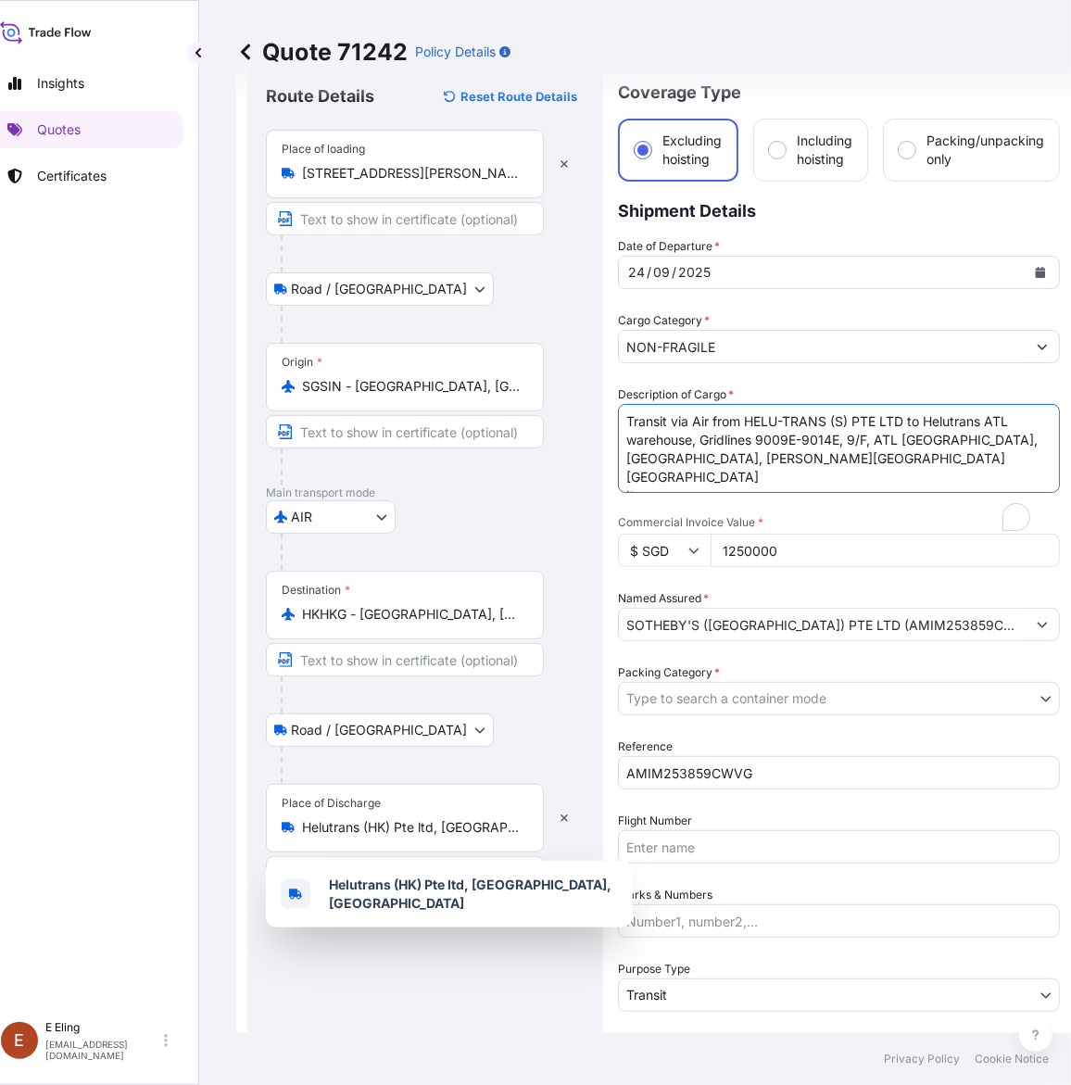
scroll to position [52, 0]
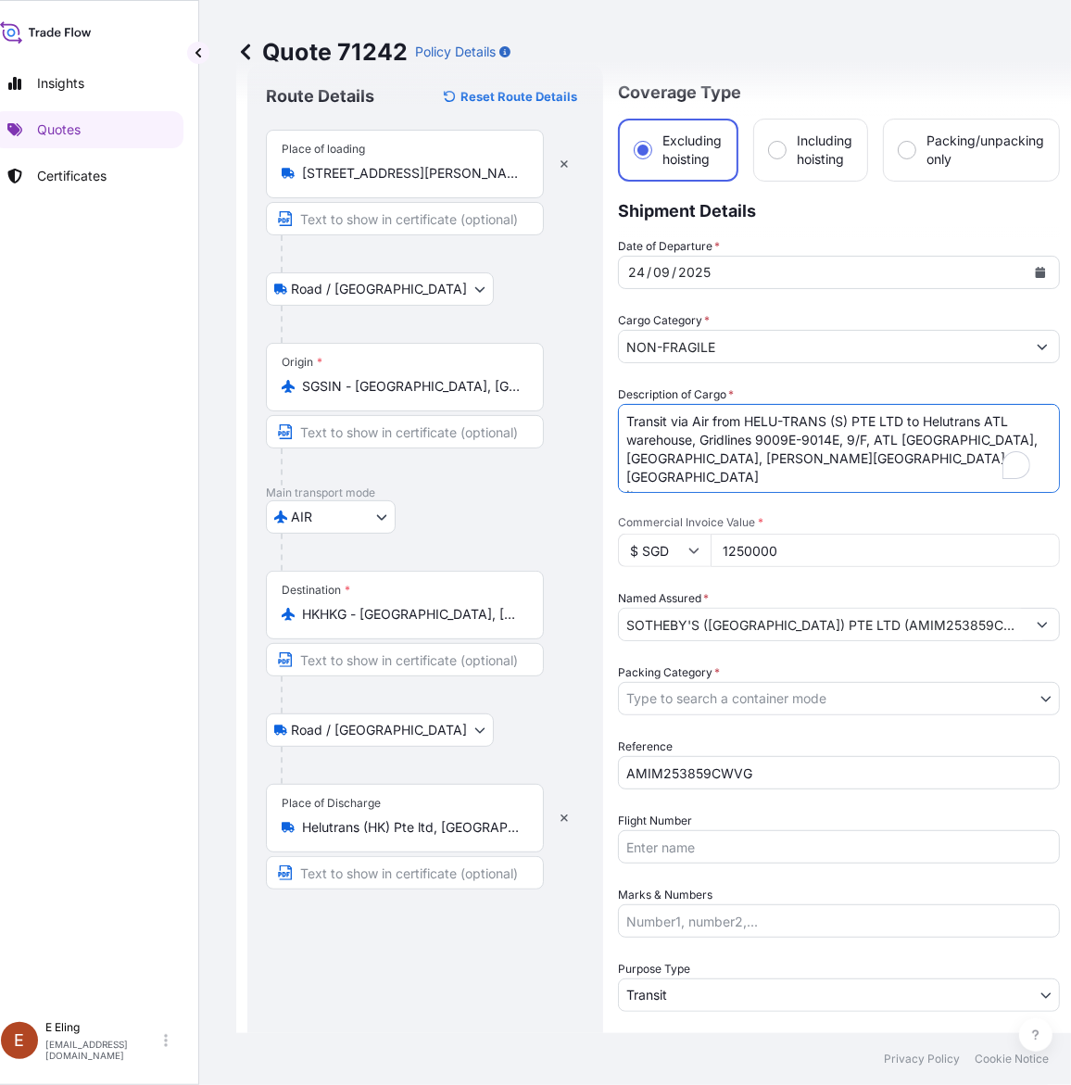
drag, startPoint x: 941, startPoint y: 437, endPoint x: 954, endPoint y: 456, distance: 23.2
click at [954, 456] on textarea "Transit via Air from HELU-TRANS (S) PTE LTD to Helutrans ATL warehouse, Gridlin…" at bounding box center [839, 448] width 442 height 89
paste textarea "ELU-TRANS (HK) PTE LTD [STREET_ADDRESS][PERSON_NAME][PERSON_NAME]"
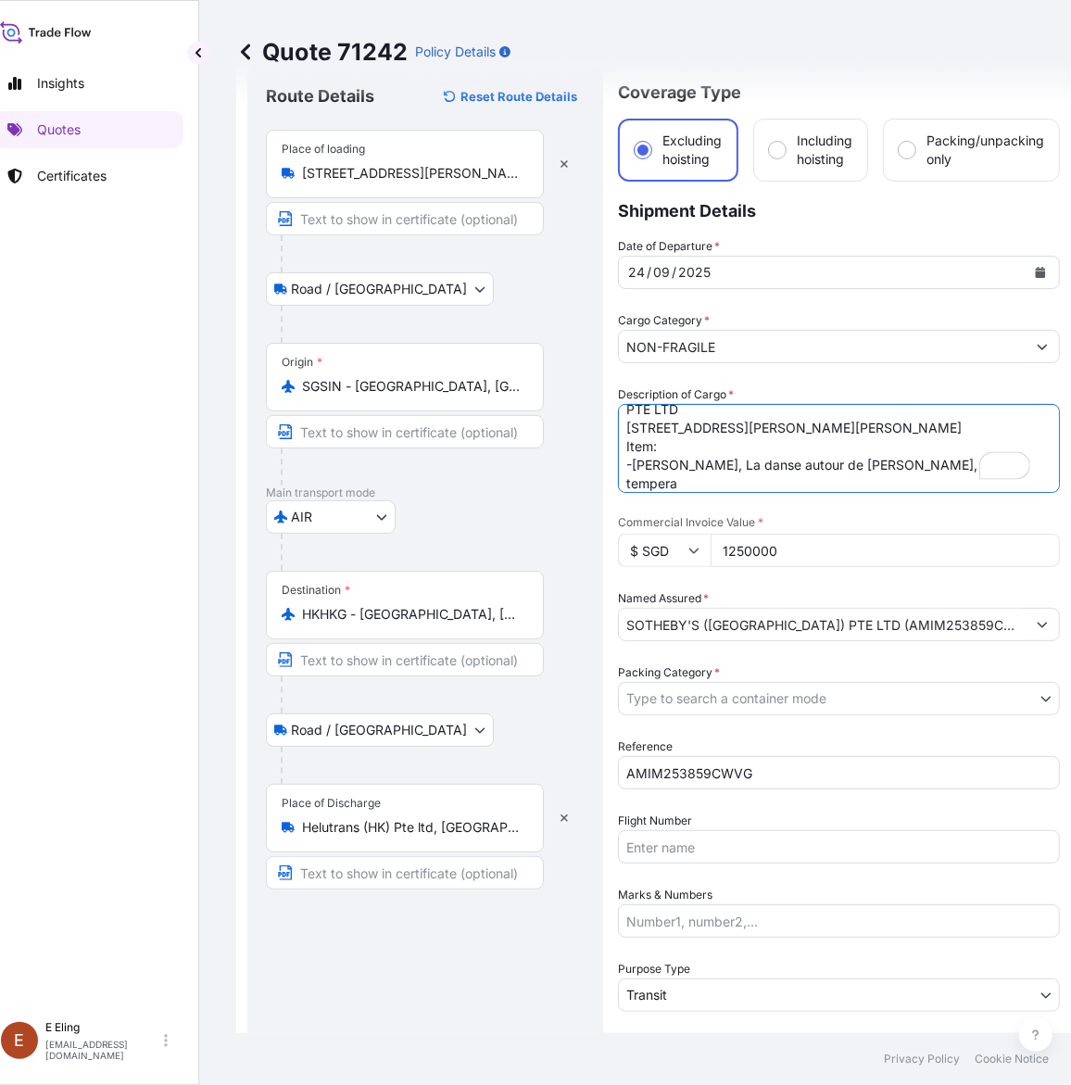
scroll to position [31, 0]
click at [797, 464] on textarea "Transit via Air from HELU-TRANS (S) PTE LTD to Helutrans ATL warehouse, Gridlin…" at bounding box center [839, 448] width 442 height 89
click at [831, 448] on textarea "Transit via Air from HELU-TRANS (S) PTE LTD to Helutrans ATL warehouse, Gridlin…" at bounding box center [839, 448] width 442 height 89
click at [825, 422] on textarea "Transit via Air from HELU-TRANS (S) PTE LTD to Helutrans ATL warehouse, Gridlin…" at bounding box center [839, 448] width 442 height 89
click at [825, 405] on textarea "Transit via Air from HELU-TRANS (S) PTE LTD to Helutrans ATL warehouse, Gridlin…" at bounding box center [839, 448] width 442 height 89
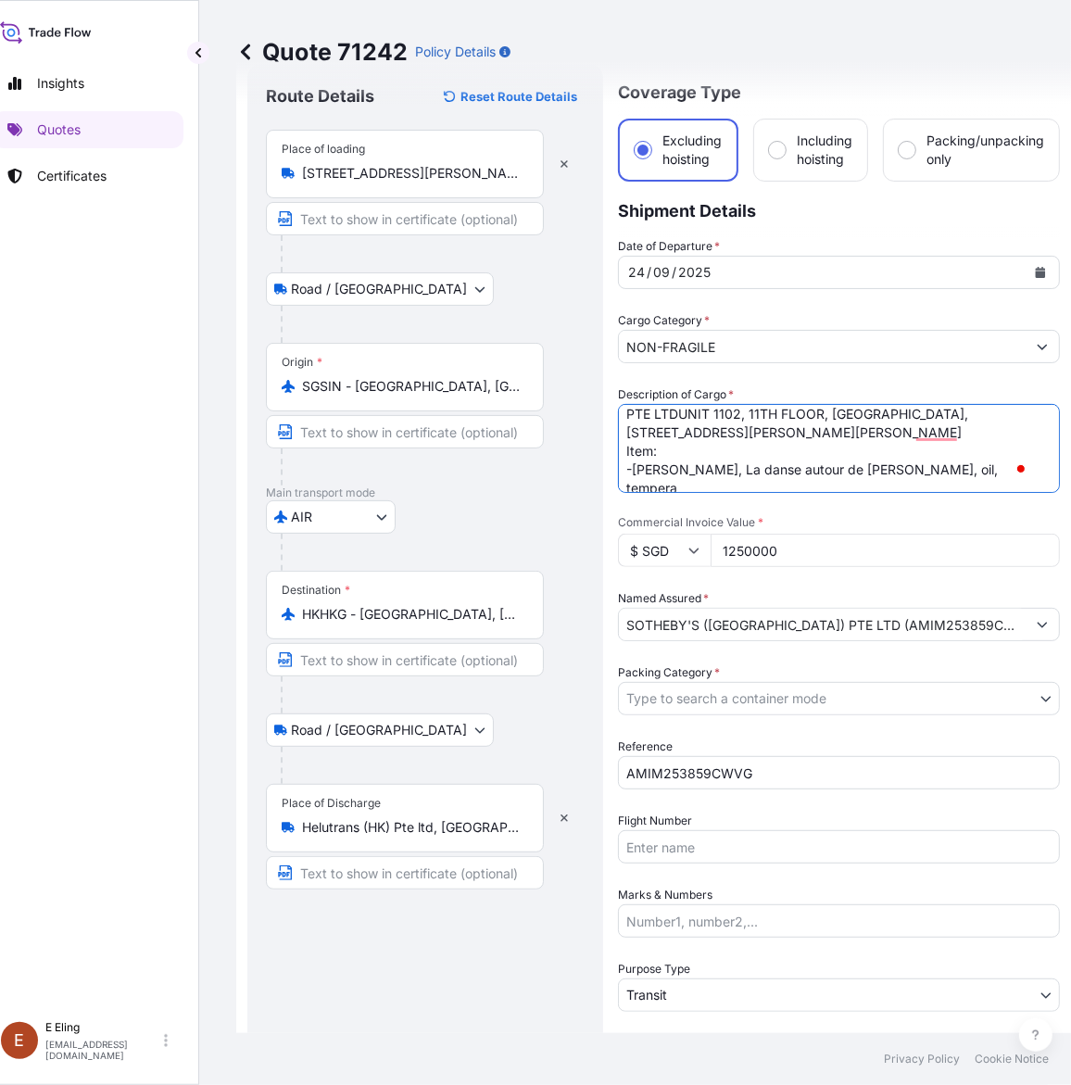
scroll to position [7, 0]
type textarea "Transit via Air from HELU-TRANS (S) PTE LTD to HELU-TRANS (HK) PTE LTD, [STREET…"
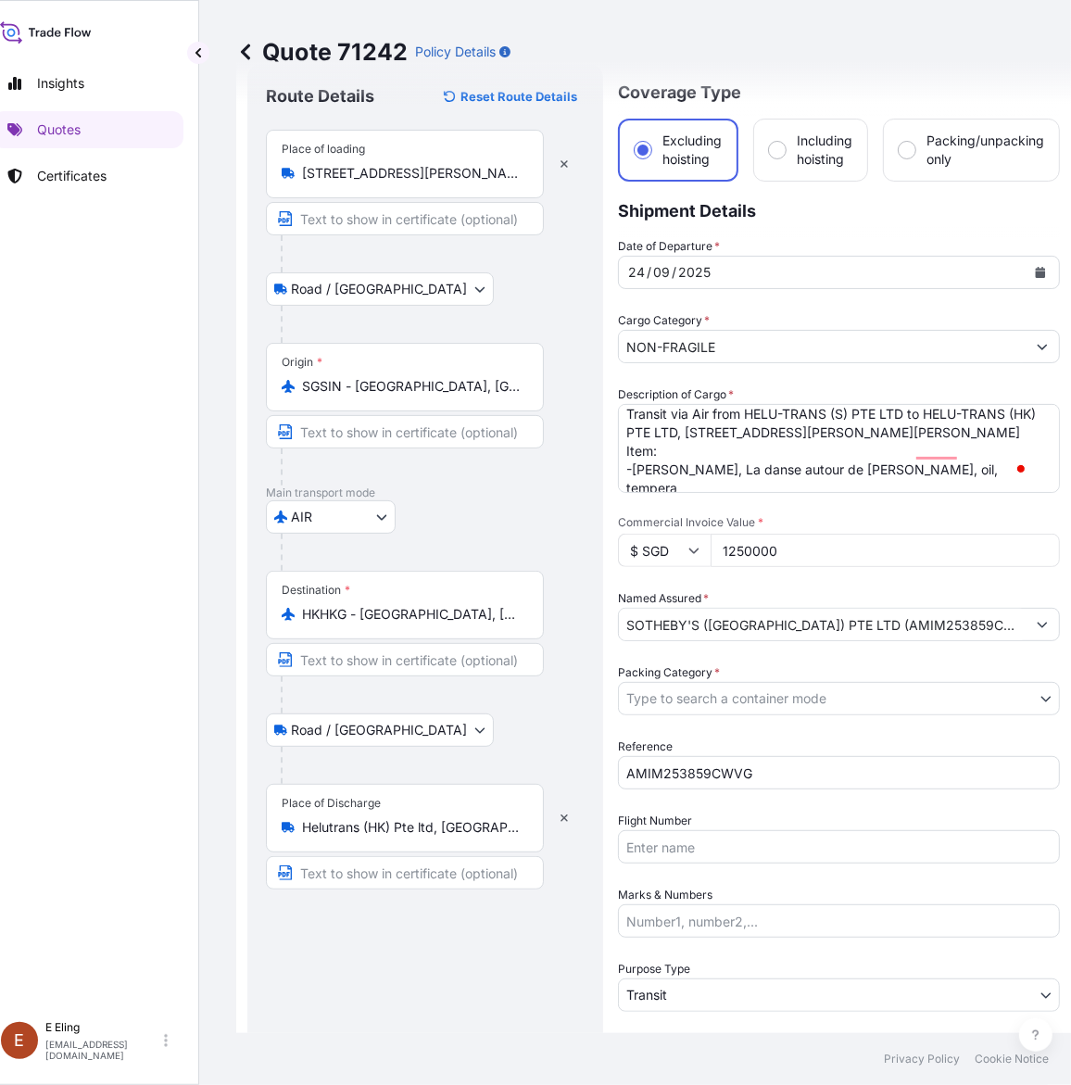
click at [734, 701] on body "Insights Quotes Certificates [PERSON_NAME] [EMAIL_ADDRESS][DOMAIN_NAME] Quote 7…" at bounding box center [512, 542] width 1071 height 1085
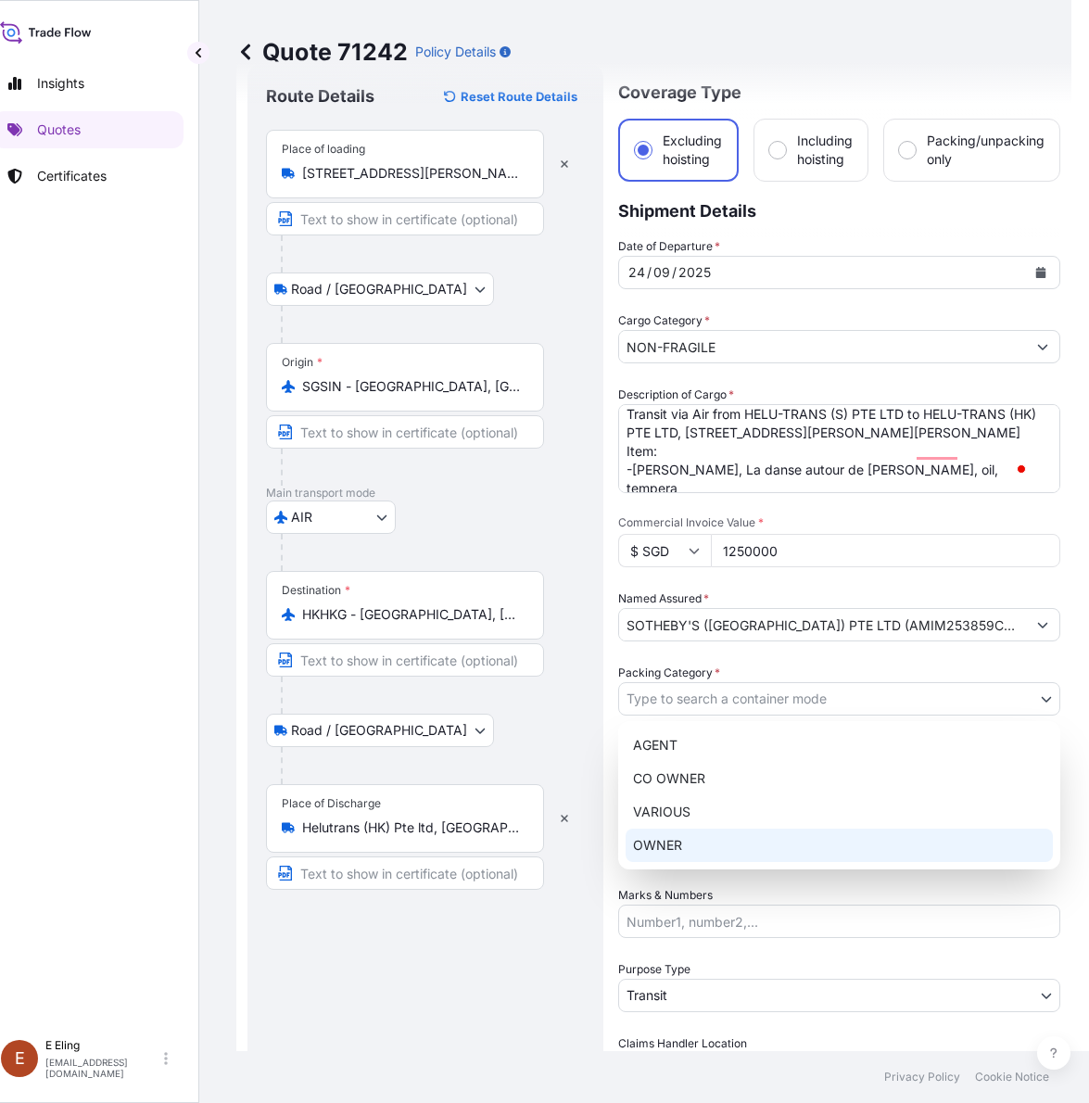
click at [707, 839] on div "OWNER" at bounding box center [838, 844] width 427 height 33
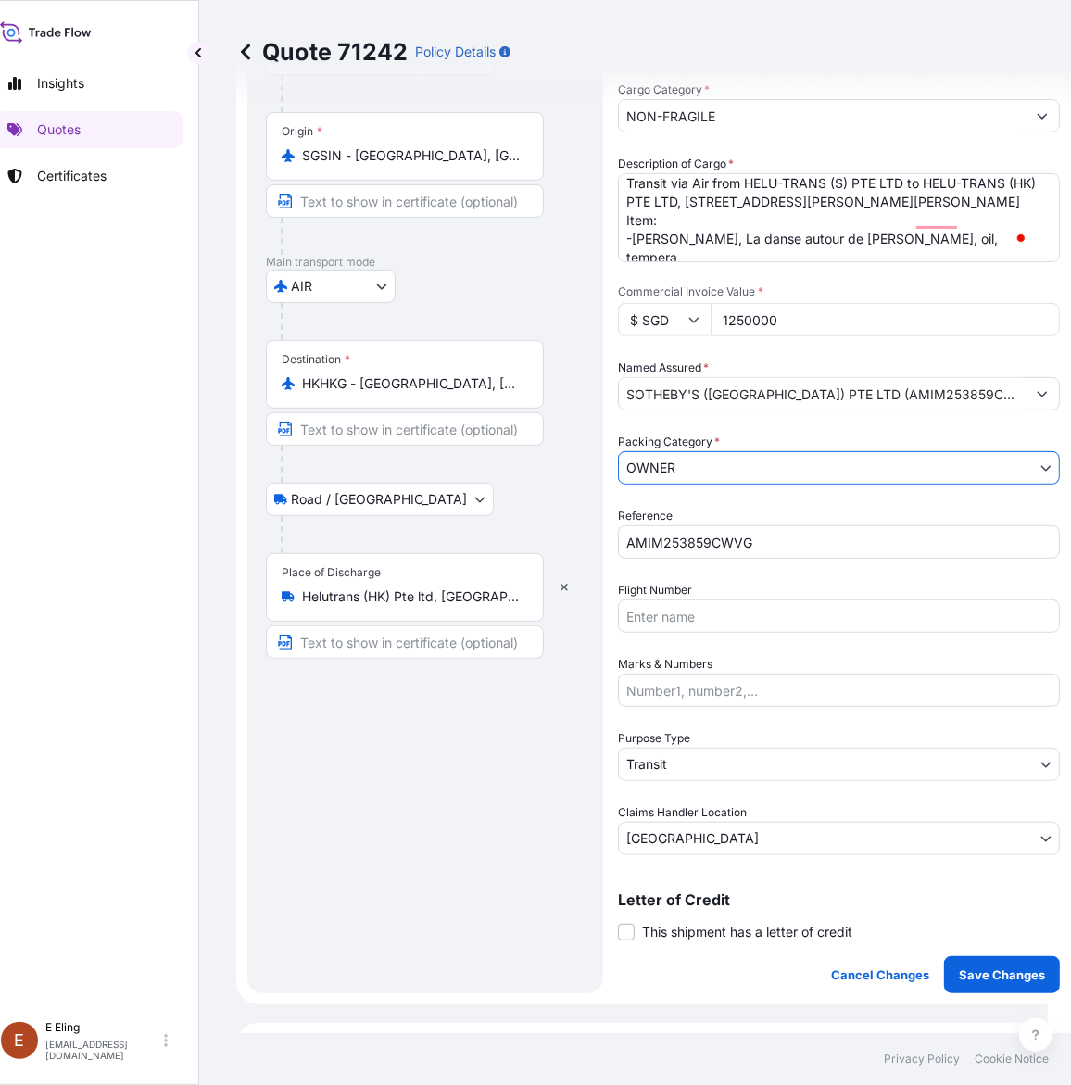
scroll to position [0, 0]
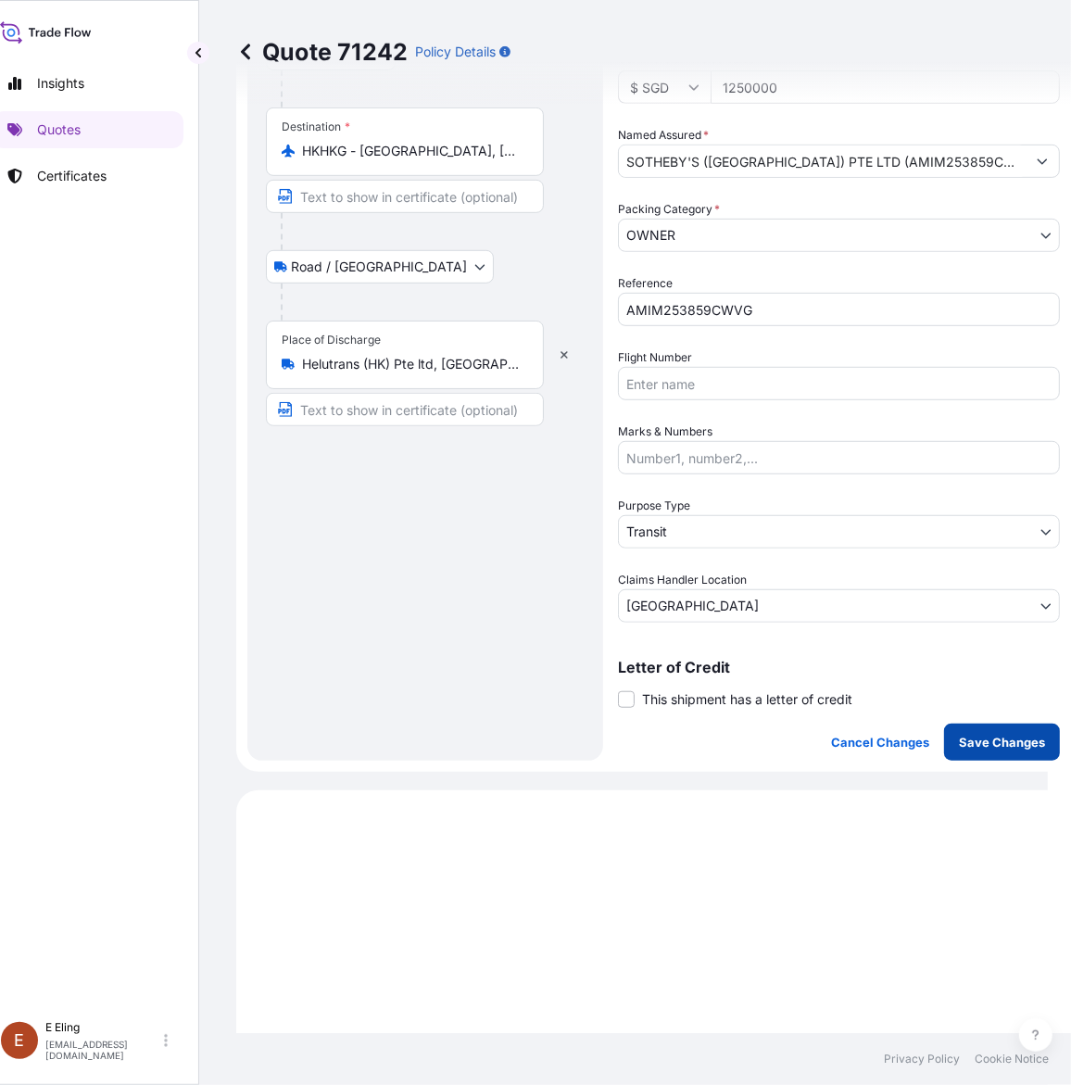
click at [966, 733] on p "Save Changes" at bounding box center [1002, 742] width 86 height 19
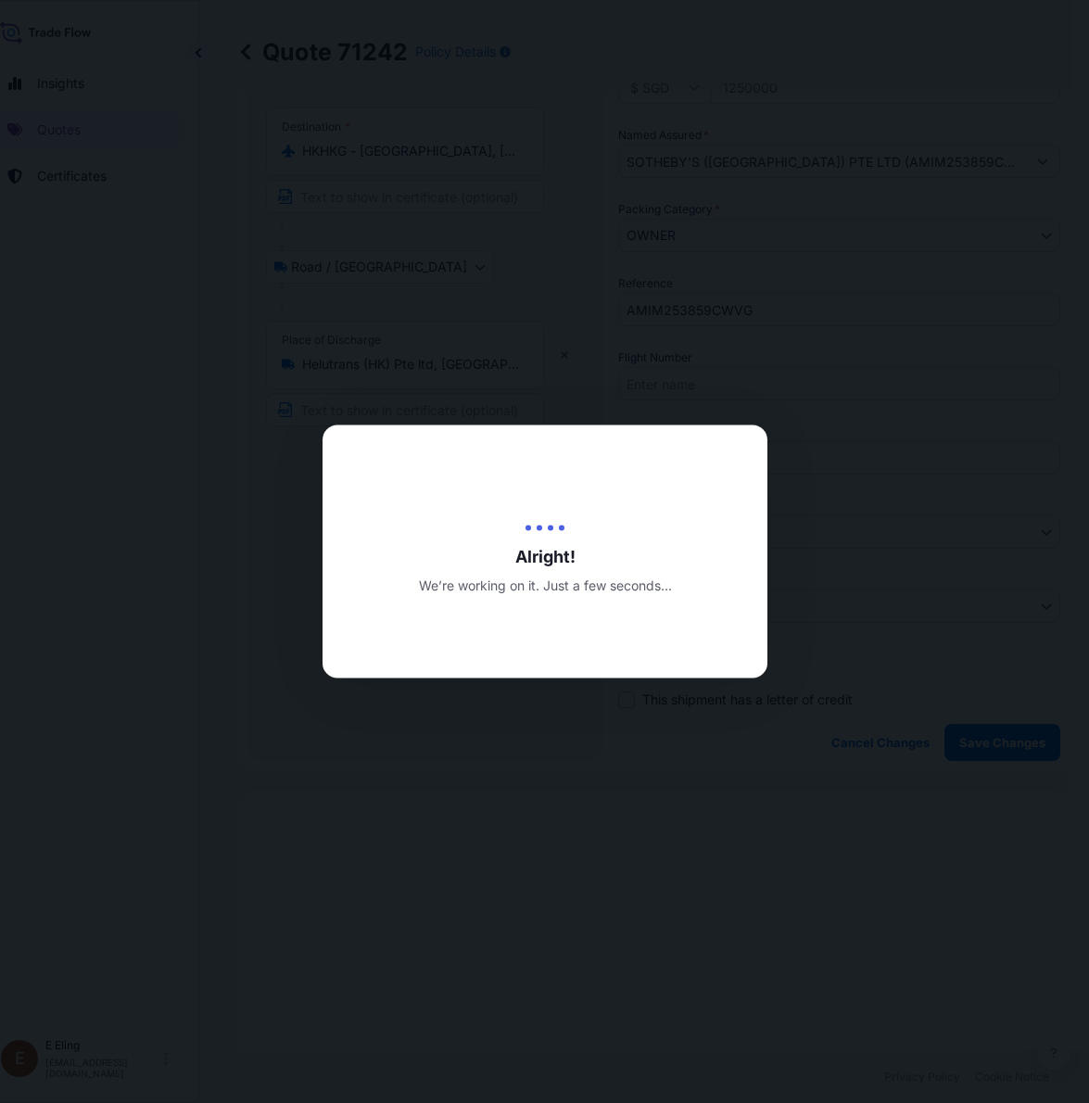
type input "[DATE]"
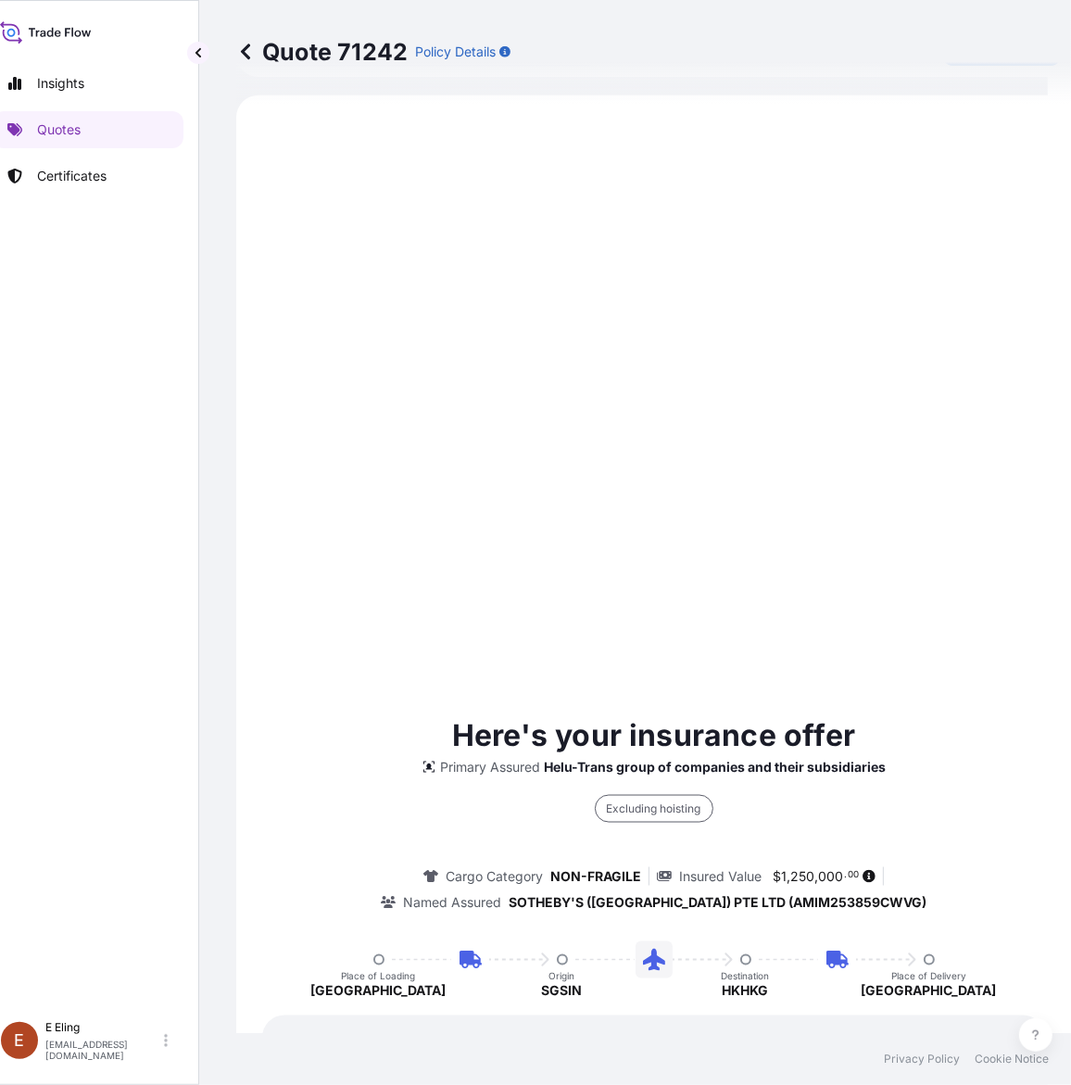
drag, startPoint x: 966, startPoint y: 732, endPoint x: 834, endPoint y: 528, distance: 243.1
click at [834, 528] on div "Here's your insurance offer Primary Assured Helu-Trans group of companies and t…" at bounding box center [653, 949] width 783 height 1656
select select "Road / [GEOGRAPHIC_DATA]"
select select "AIR"
select select "Road / [GEOGRAPHIC_DATA]"
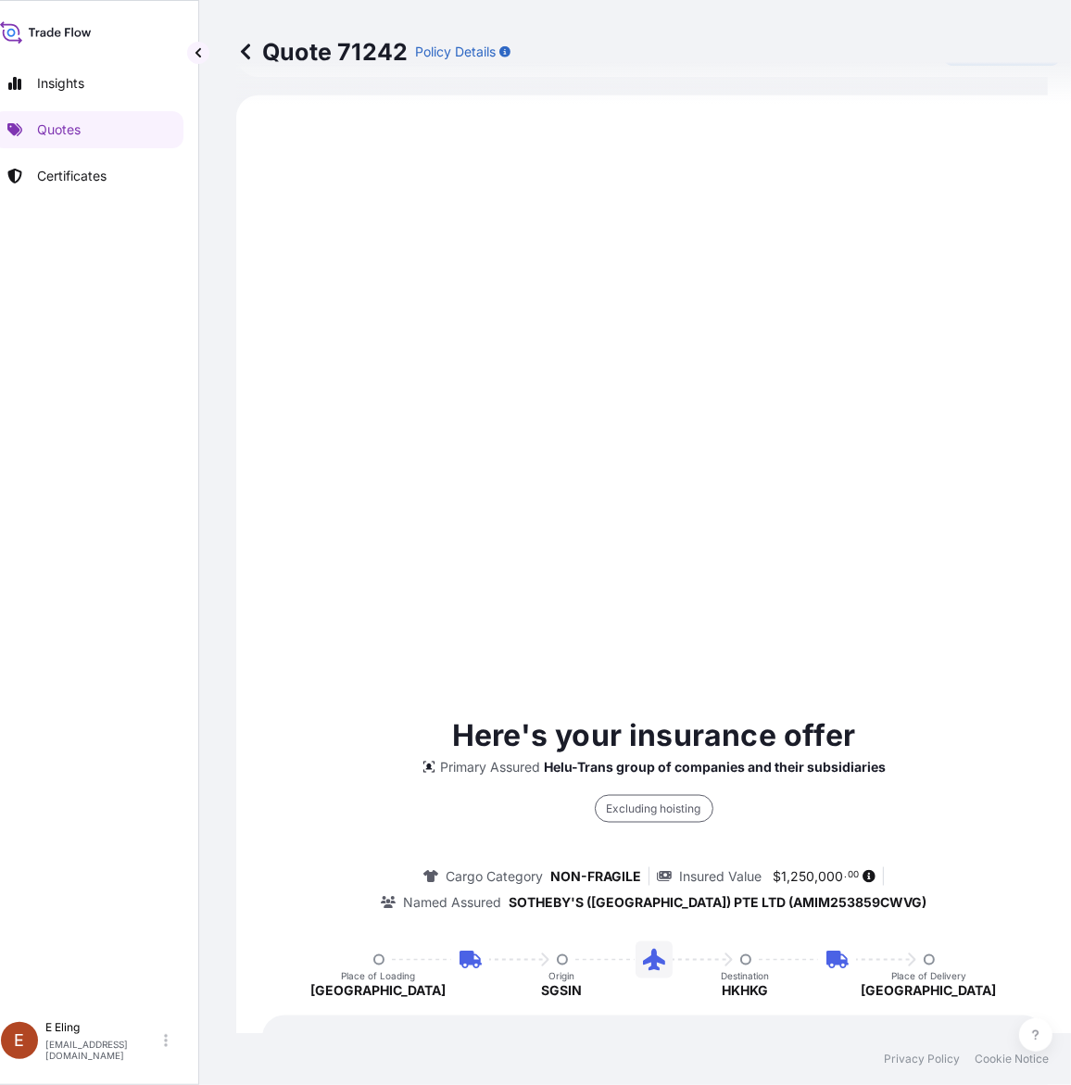
select select "Transit"
select select "[GEOGRAPHIC_DATA]"
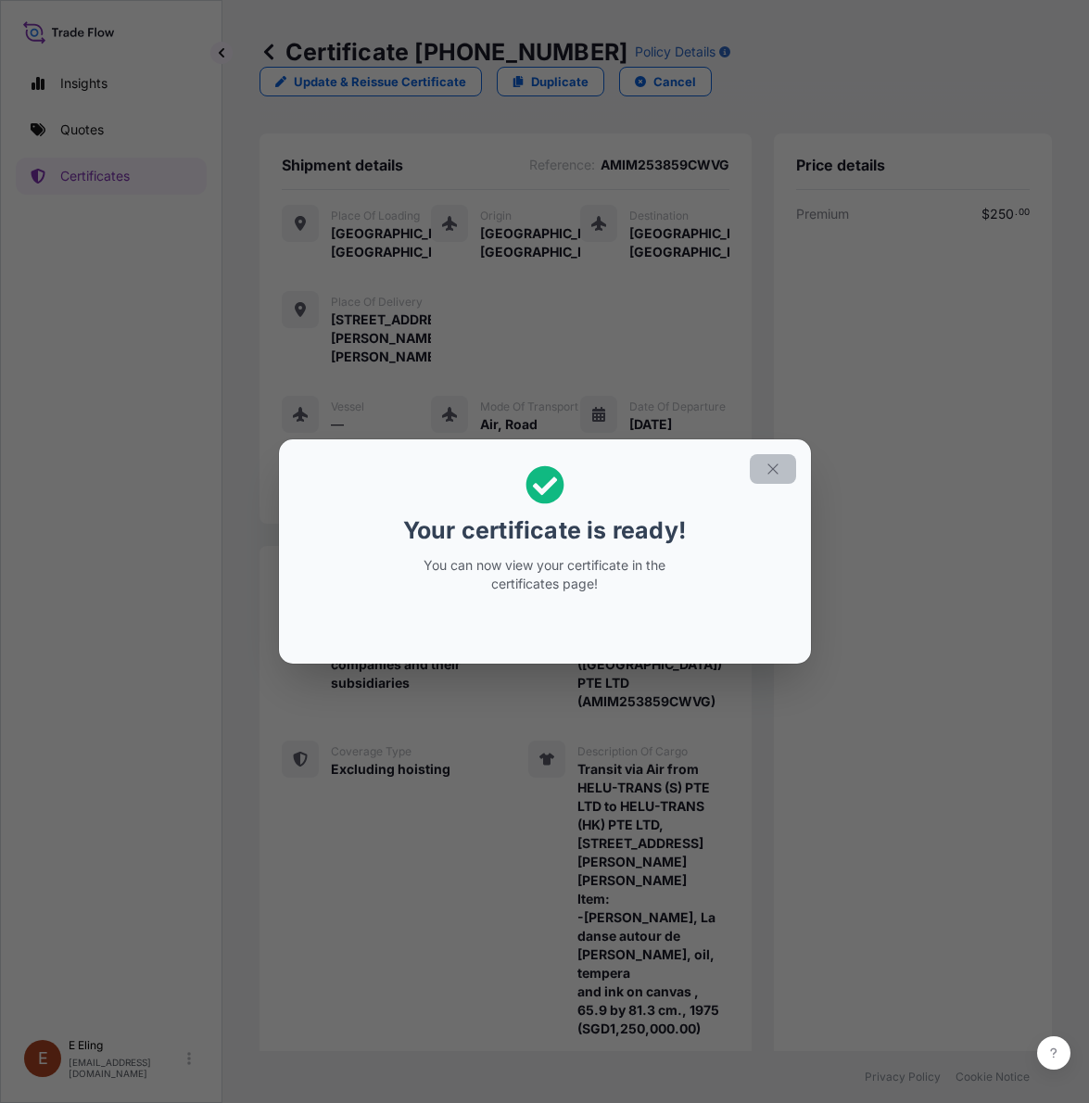
click at [767, 468] on icon "button" at bounding box center [772, 469] width 17 height 17
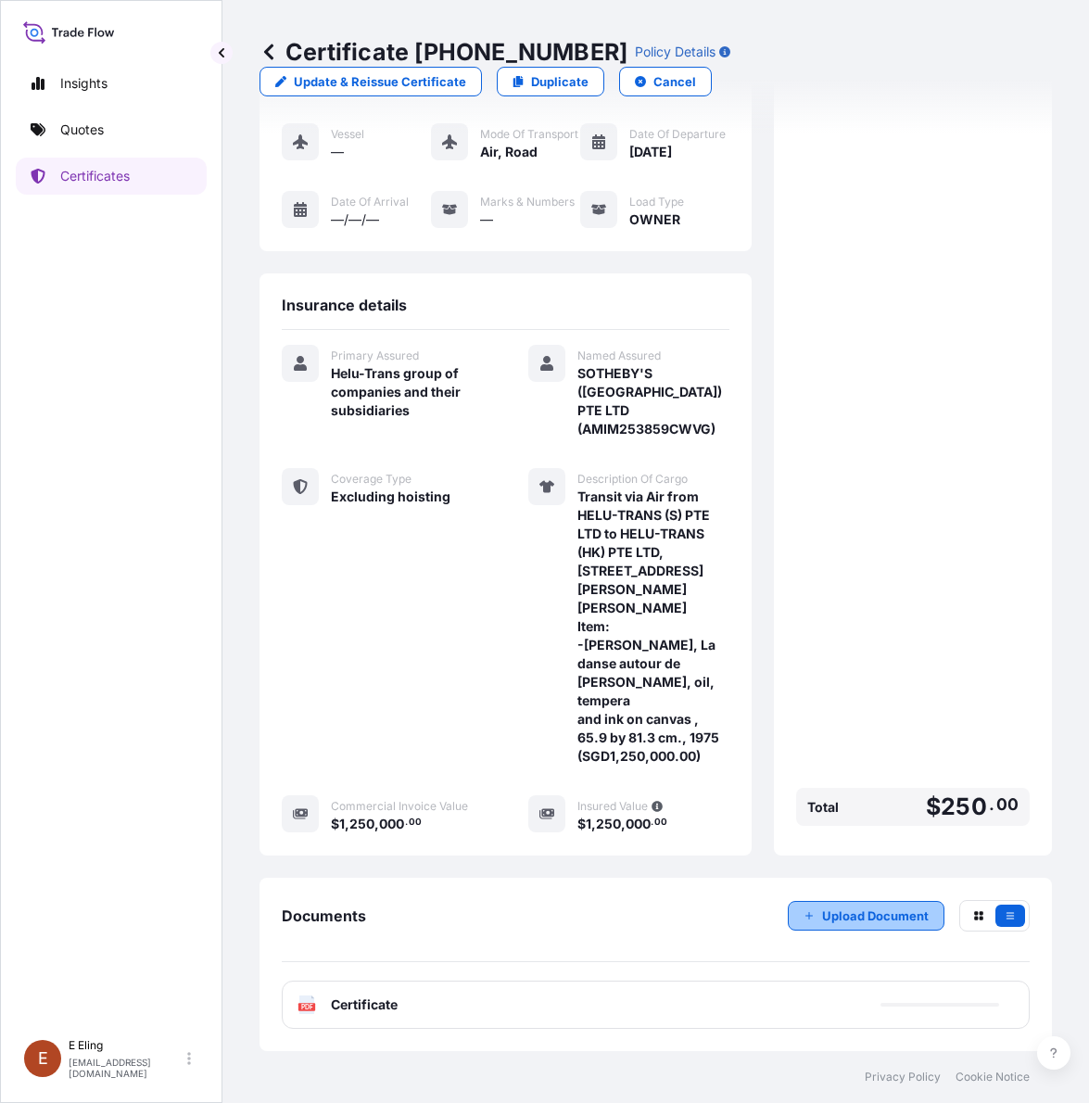
click at [803, 913] on icon "button" at bounding box center [808, 915] width 11 height 11
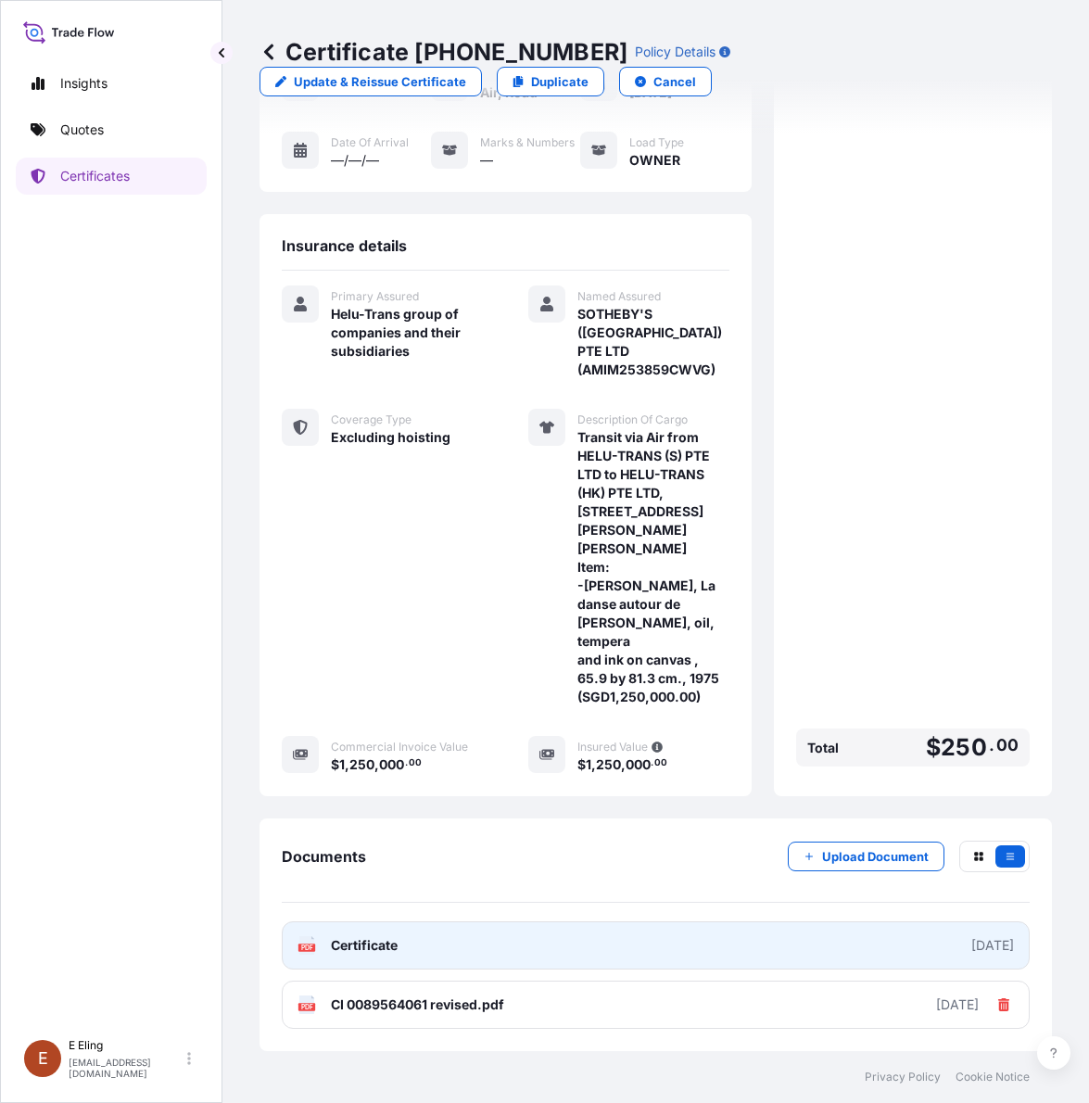
click at [600, 937] on link "PDF Certificate [DATE]" at bounding box center [656, 945] width 748 height 48
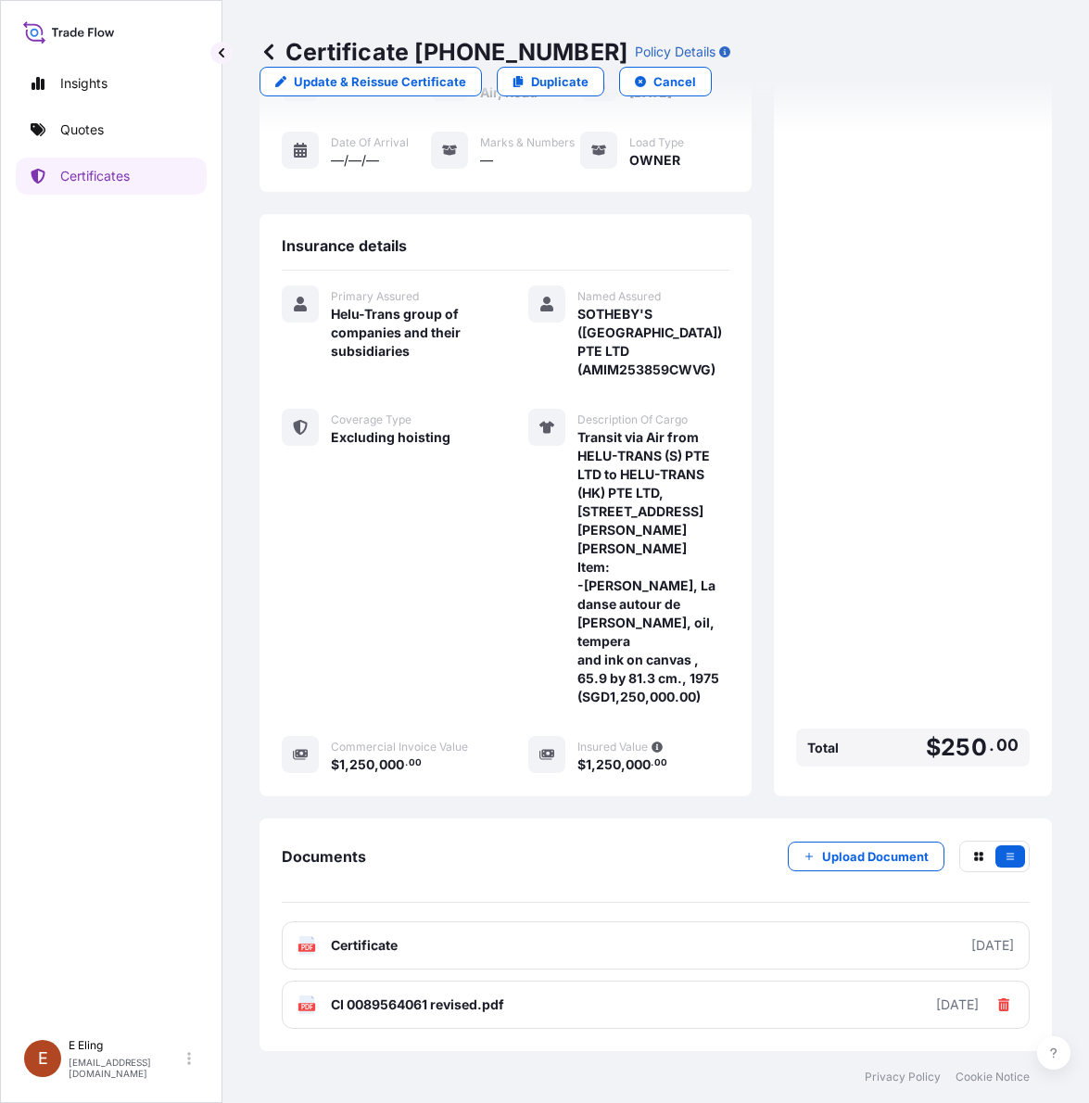
drag, startPoint x: 1055, startPoint y: 766, endPoint x: 1048, endPoint y: 718, distance: 48.6
click at [1055, 766] on div "Certificate [PHONE_NUMBER] Policy Details Update & Reissue Certificate Duplicat…" at bounding box center [655, 525] width 866 height 1051
